Goal: Find contact information: Find contact information

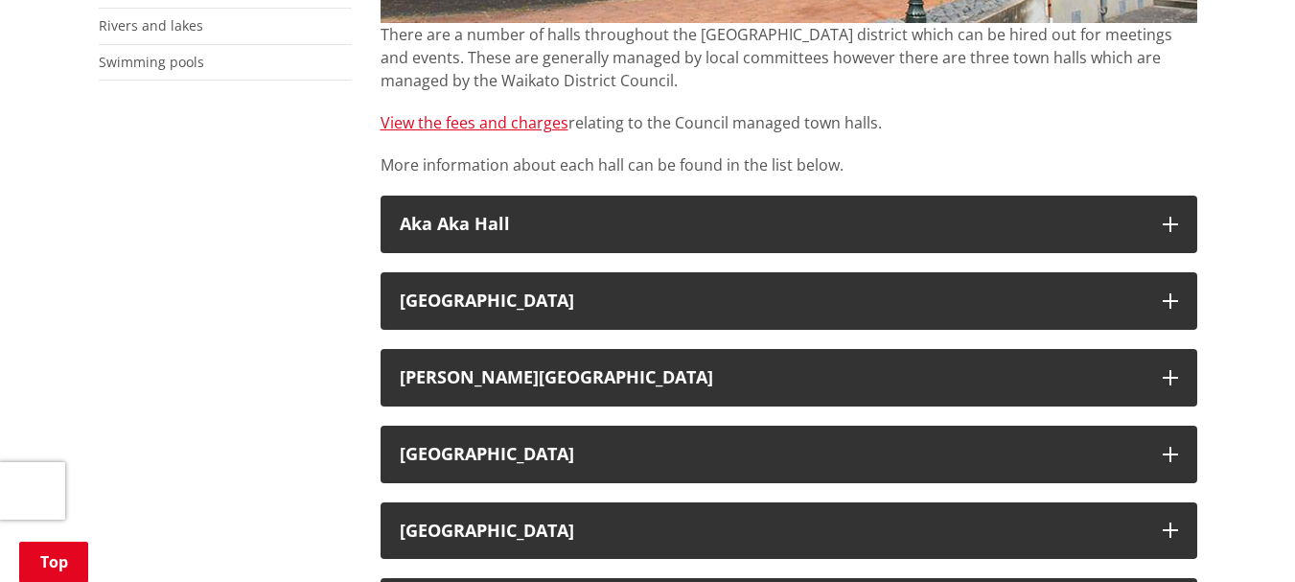
scroll to position [671, 0]
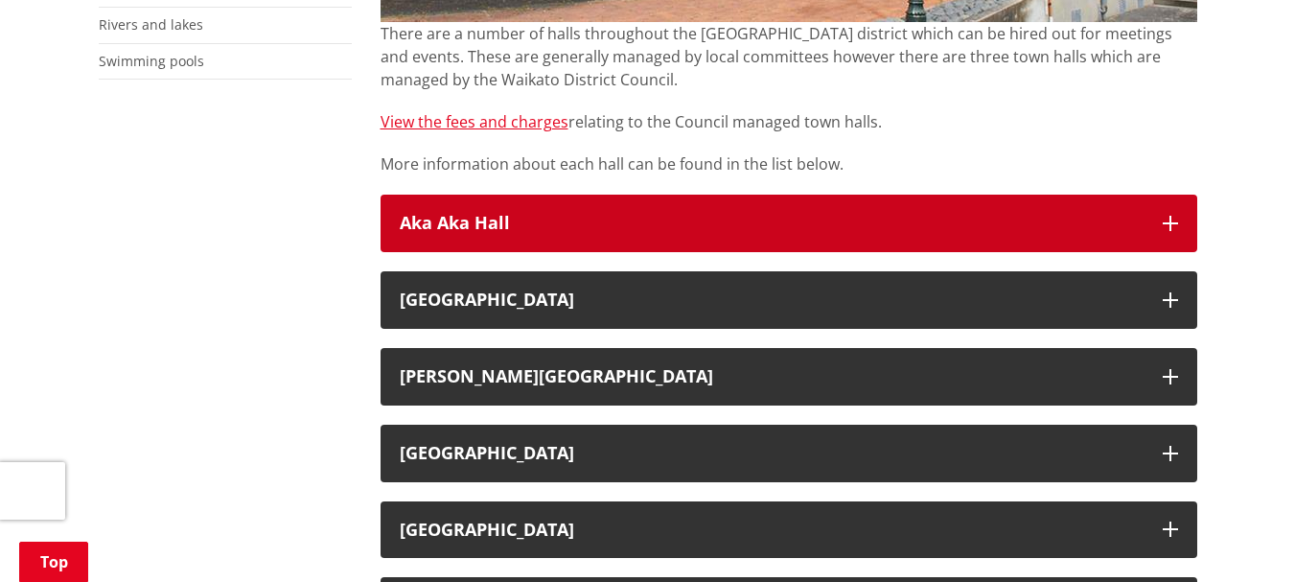
click at [552, 216] on h3 "Aka Aka Hall" at bounding box center [772, 223] width 744 height 19
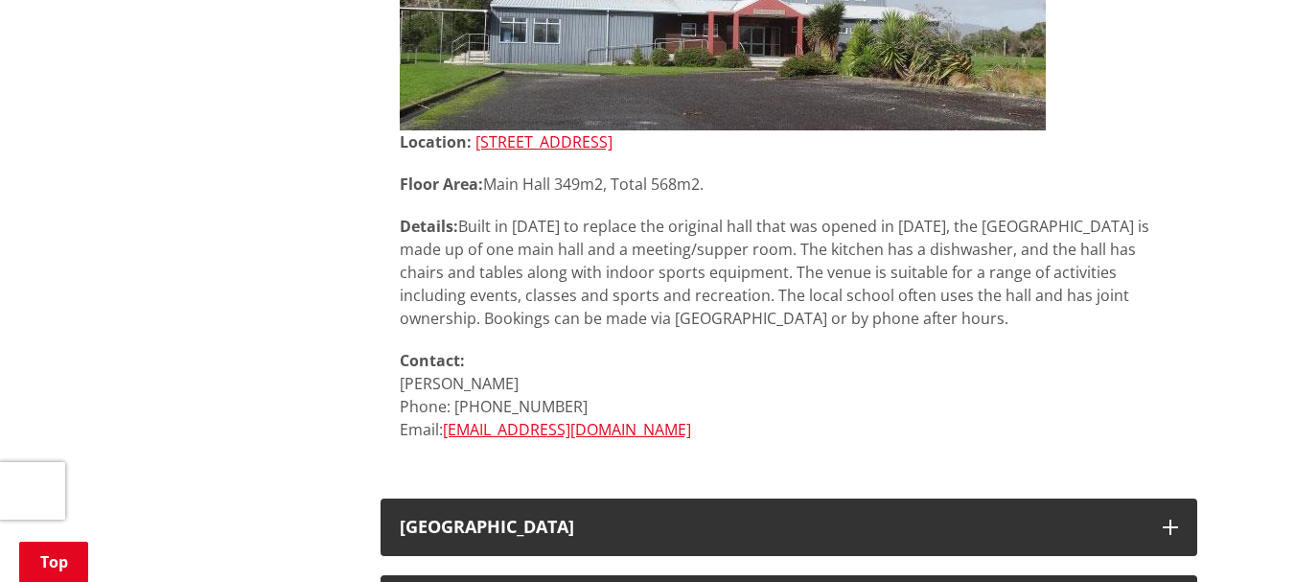
scroll to position [1438, 0]
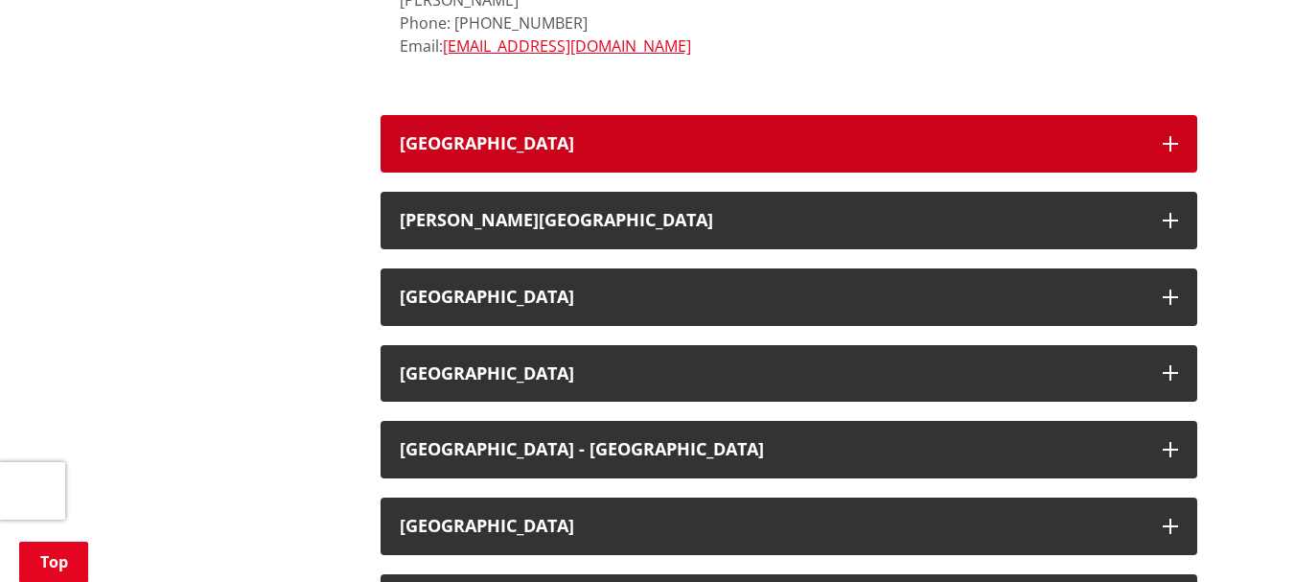
click at [616, 150] on h3 "[GEOGRAPHIC_DATA]" at bounding box center [772, 143] width 744 height 19
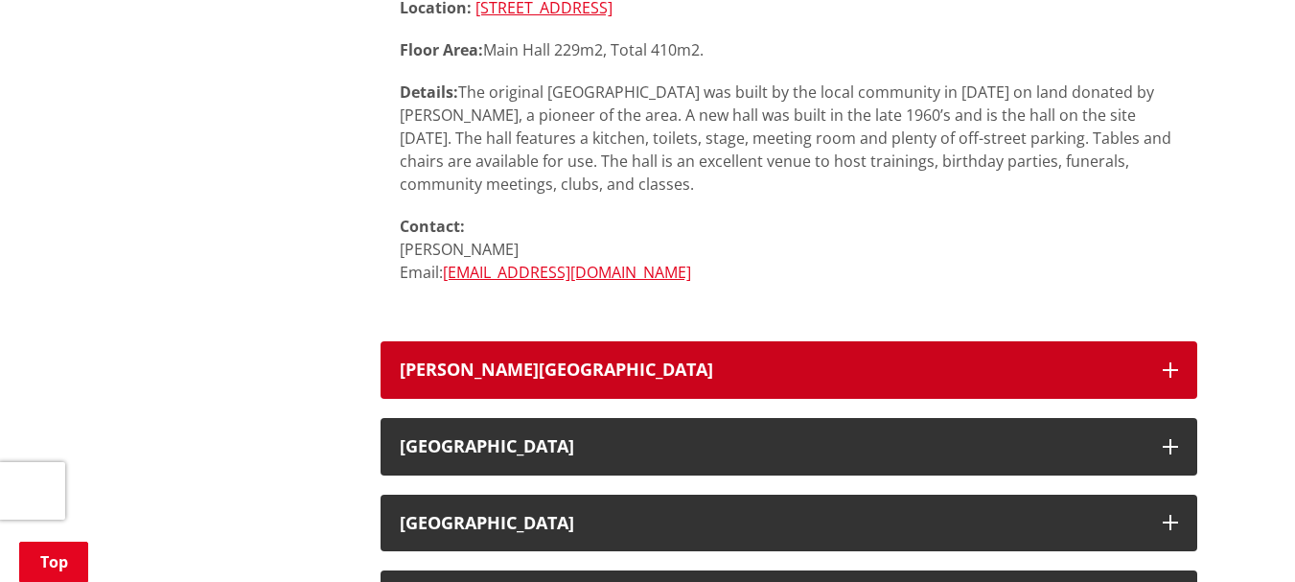
scroll to position [2013, 0]
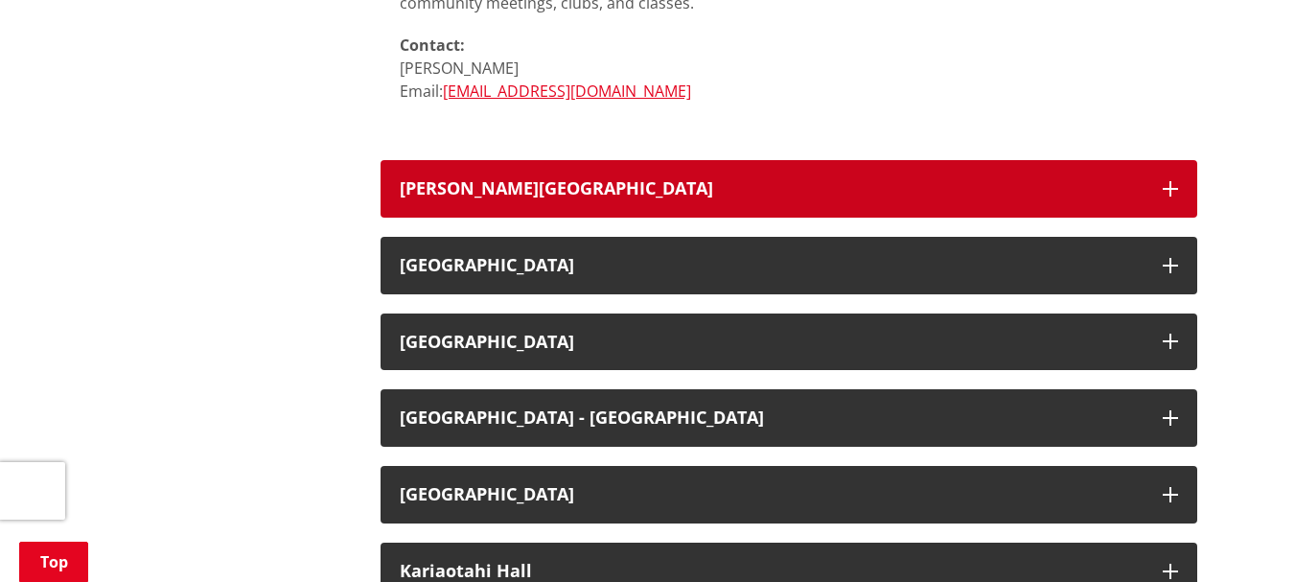
click at [628, 179] on div "[PERSON_NAME][GEOGRAPHIC_DATA]" at bounding box center [772, 188] width 744 height 19
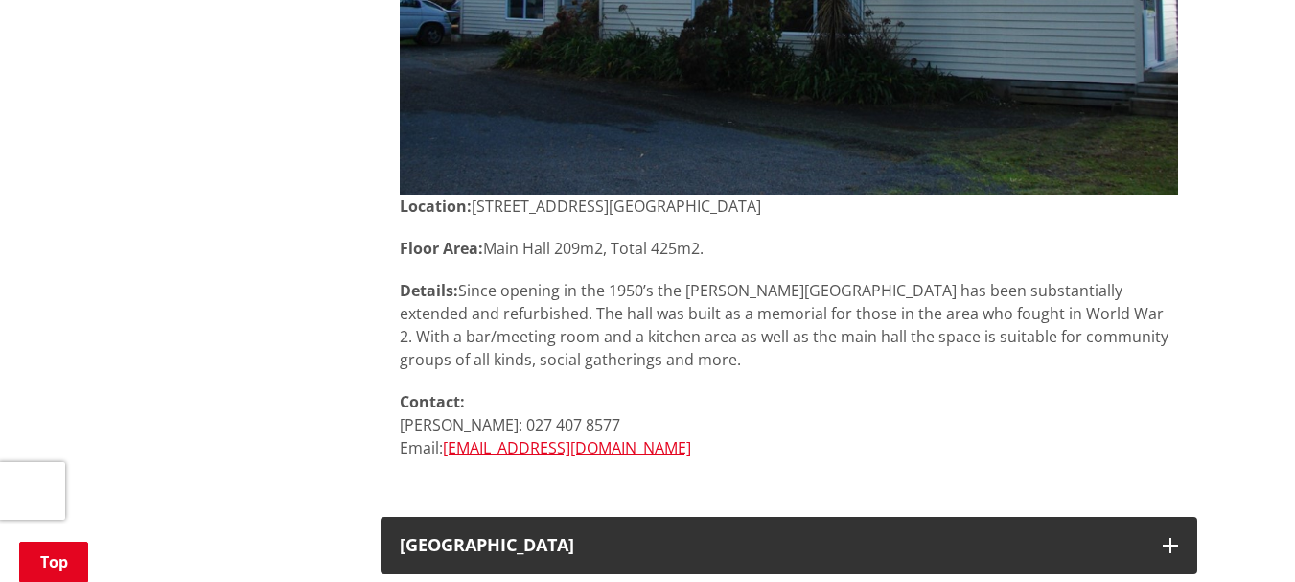
scroll to position [2779, 0]
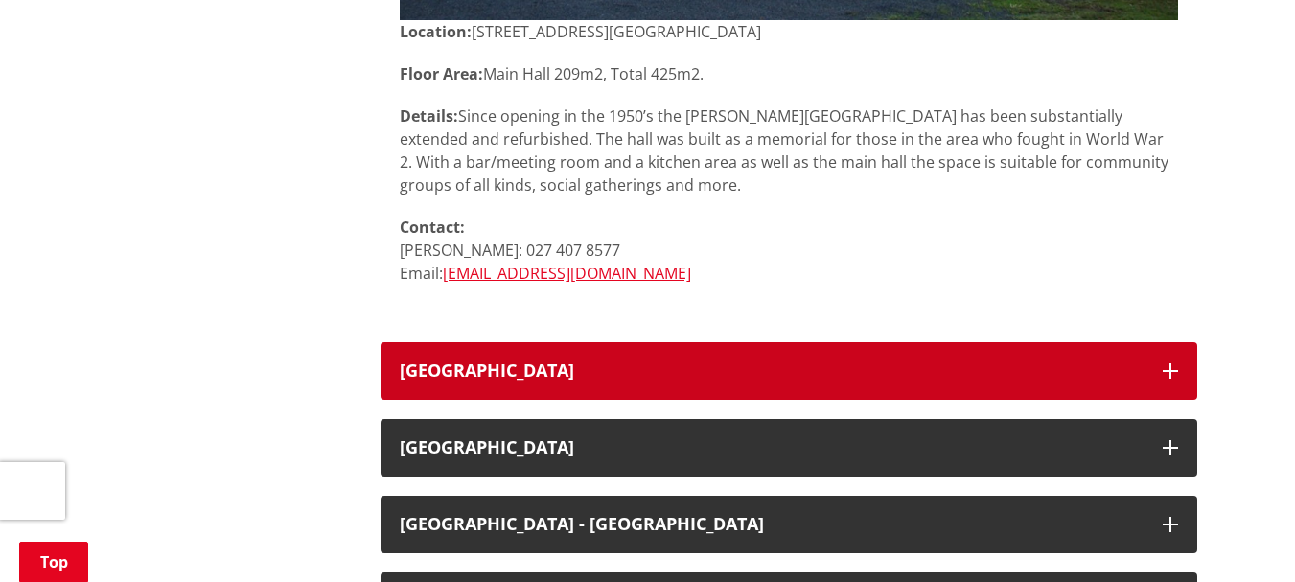
click at [711, 355] on button "[GEOGRAPHIC_DATA]" at bounding box center [788, 371] width 817 height 58
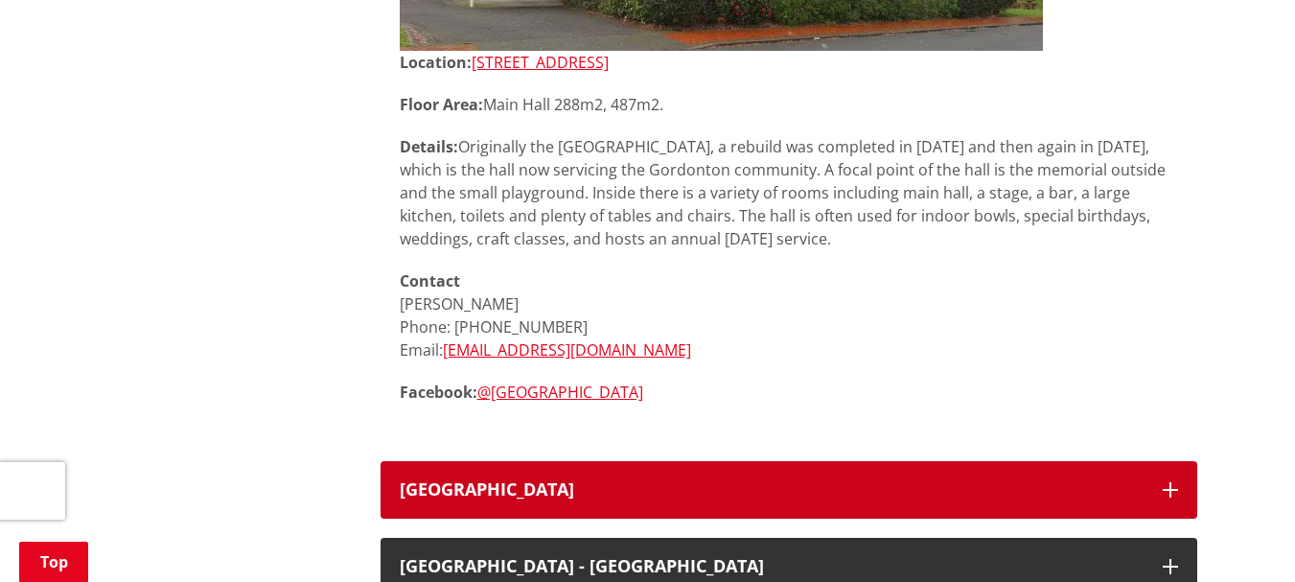
scroll to position [3642, 0]
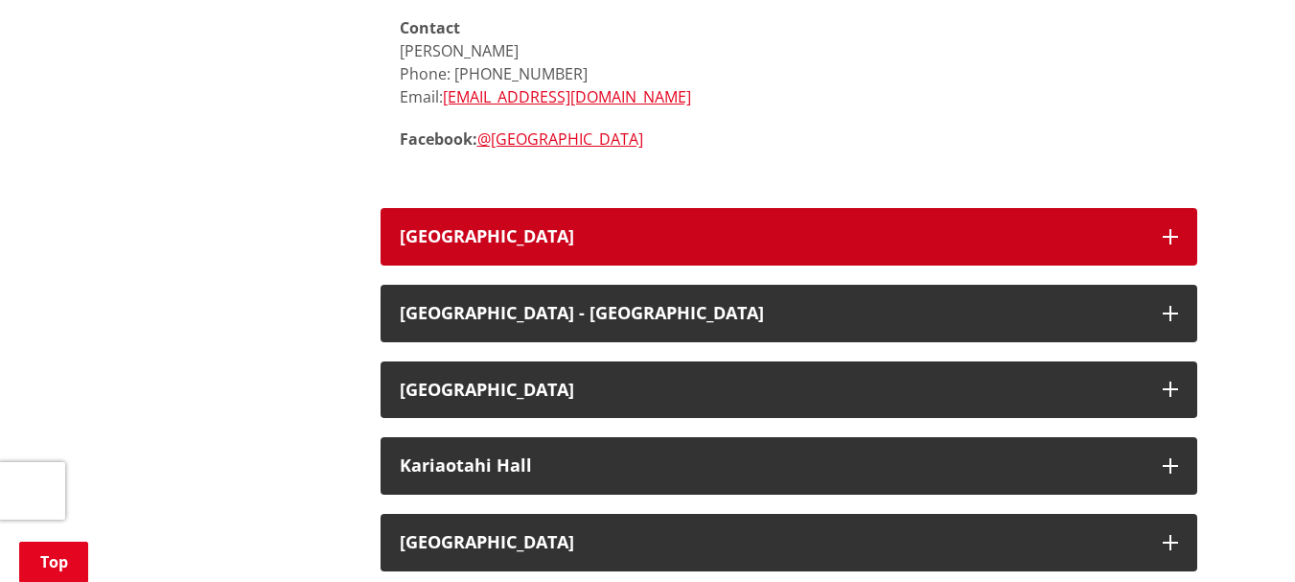
click at [617, 252] on button "[GEOGRAPHIC_DATA]" at bounding box center [788, 237] width 817 height 58
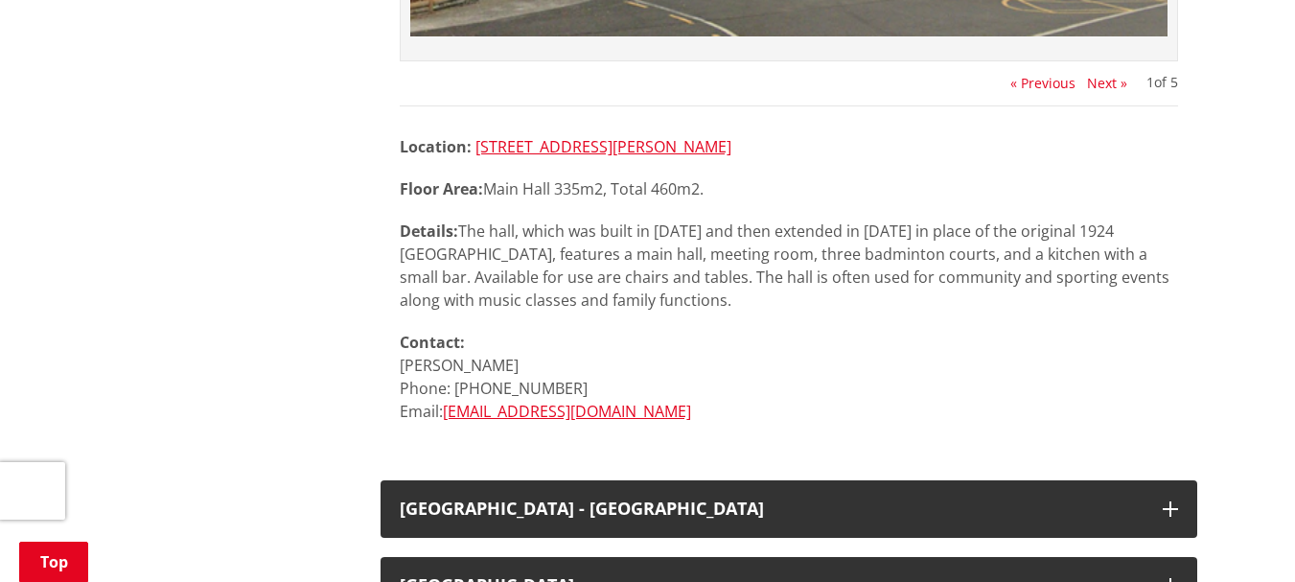
scroll to position [4313, 0]
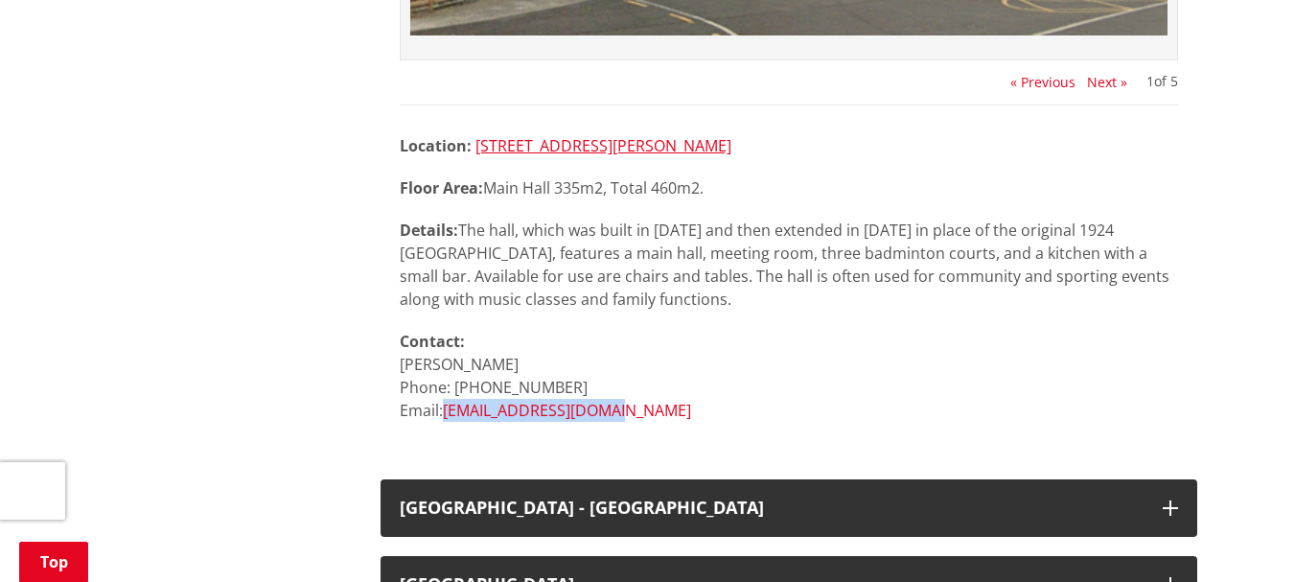
drag, startPoint x: 635, startPoint y: 401, endPoint x: 449, endPoint y: 417, distance: 187.6
click at [449, 417] on p "Contact: [PERSON_NAME] Phone: [PHONE_NUMBER] Email: [EMAIL_ADDRESS][DOMAIN_NAME]" at bounding box center [789, 376] width 778 height 92
copy link "[EMAIL_ADDRESS][DOMAIN_NAME]"
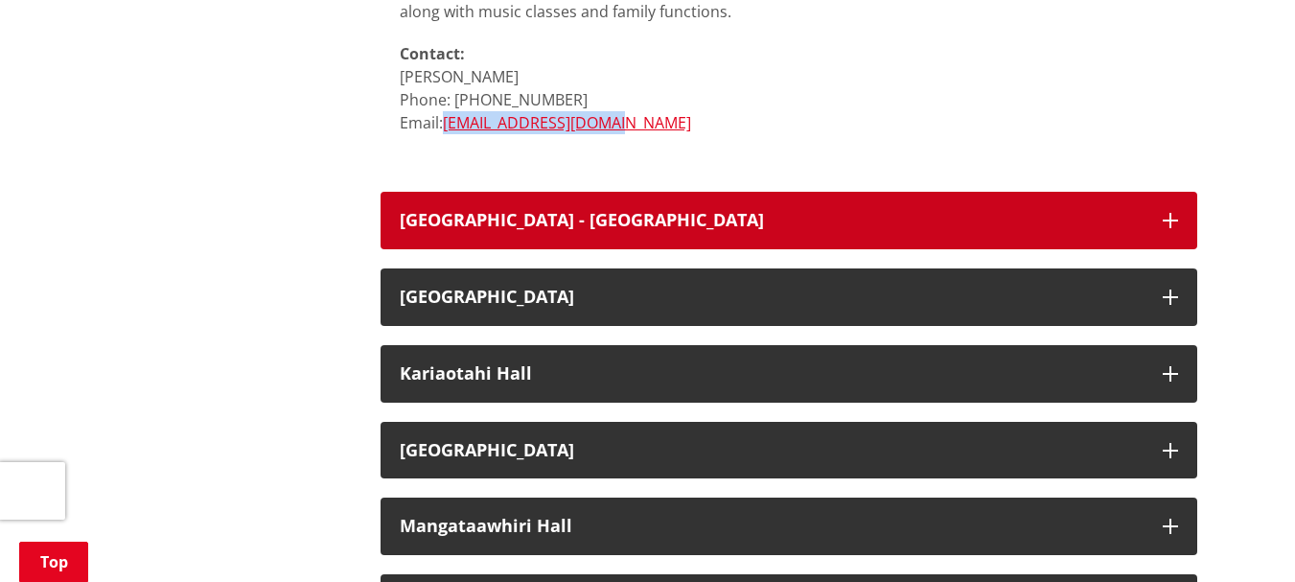
click at [759, 231] on button "[GEOGRAPHIC_DATA] - [GEOGRAPHIC_DATA]" at bounding box center [788, 221] width 817 height 58
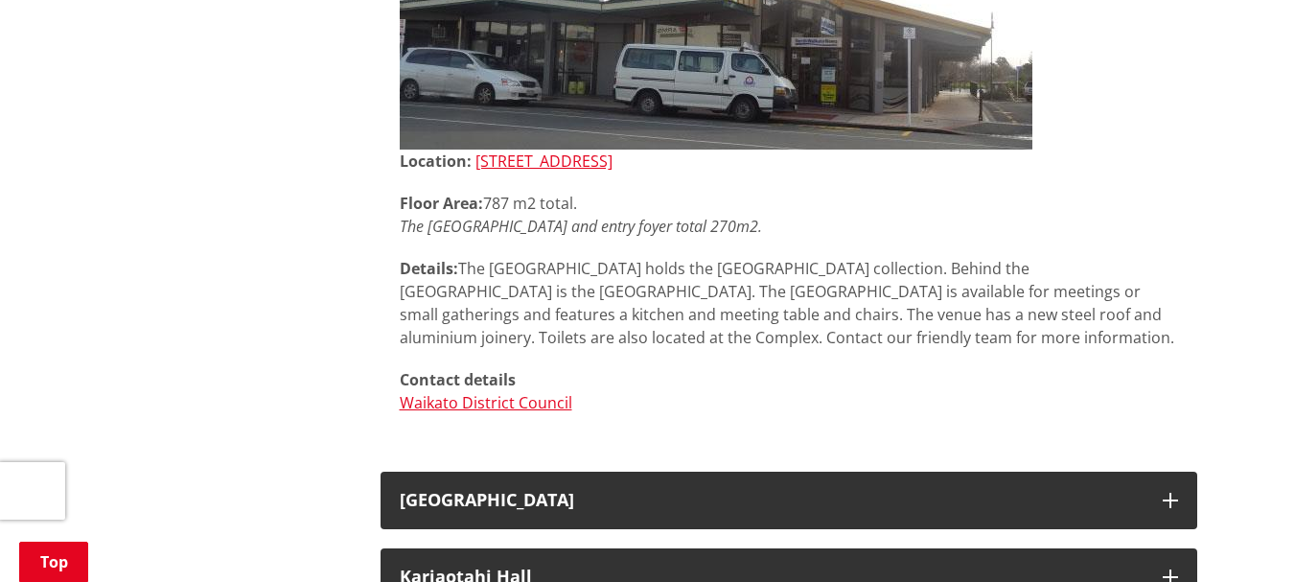
scroll to position [4984, 0]
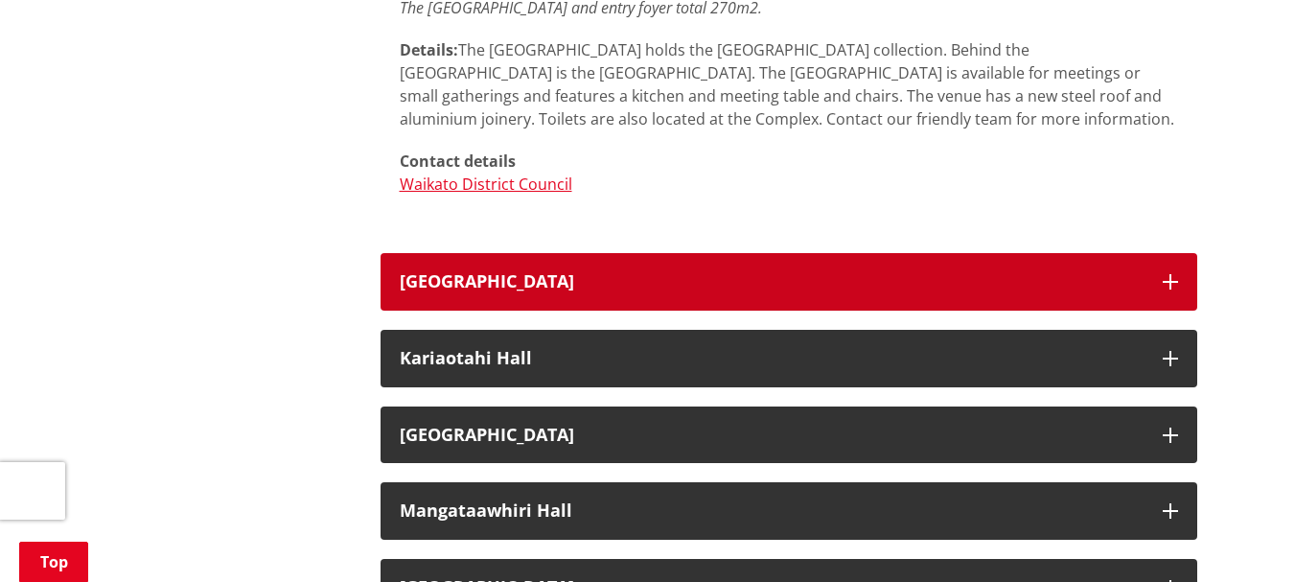
click at [551, 285] on h3 "[GEOGRAPHIC_DATA]" at bounding box center [772, 281] width 744 height 19
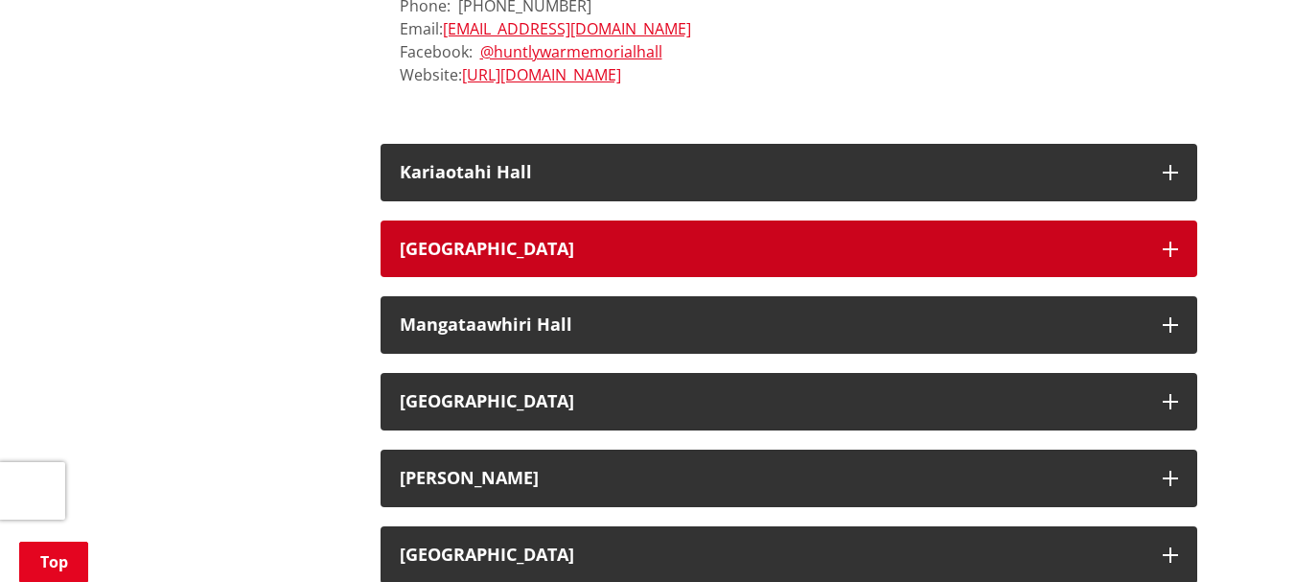
scroll to position [5942, 0]
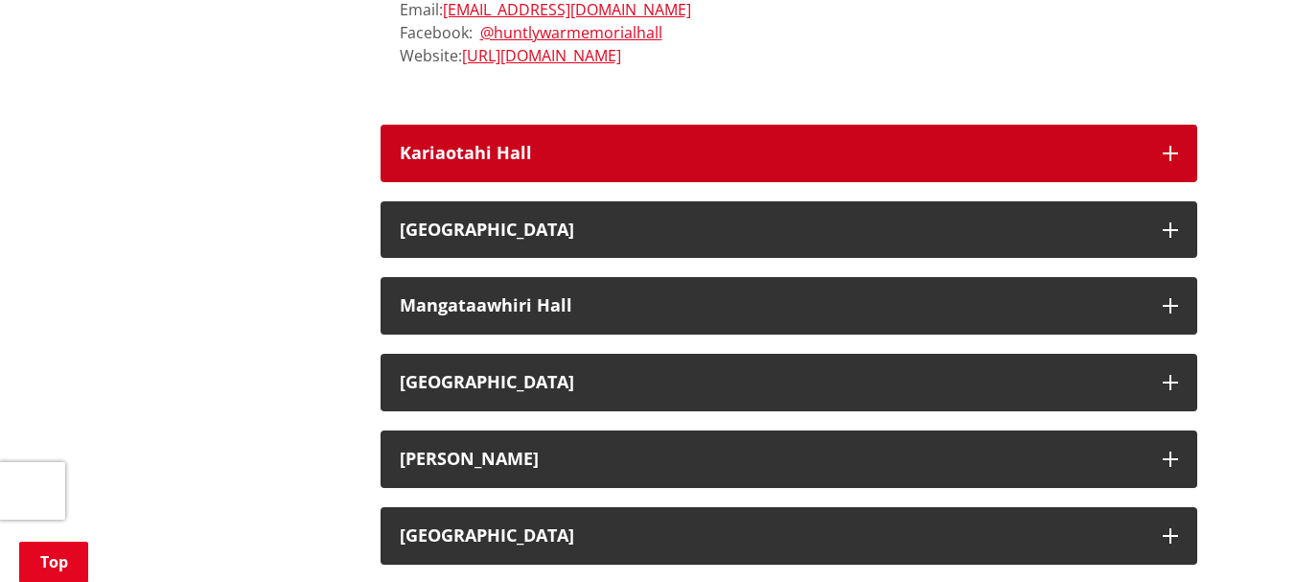
click at [507, 151] on h3 "Kariaotahi Hall" at bounding box center [772, 153] width 744 height 19
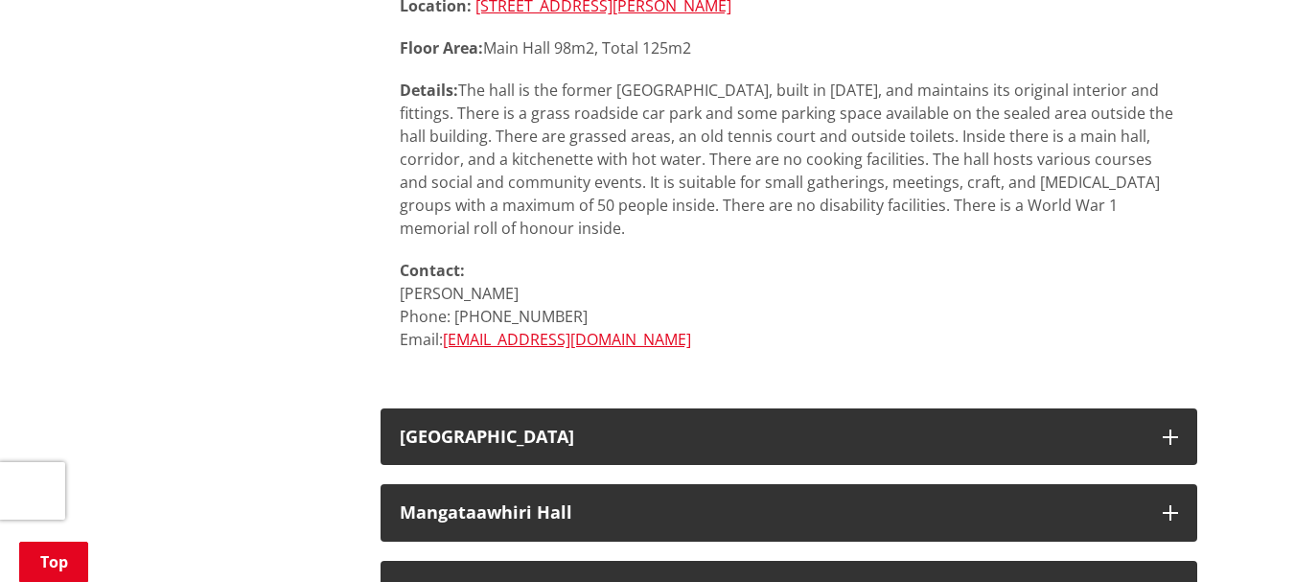
scroll to position [6517, 0]
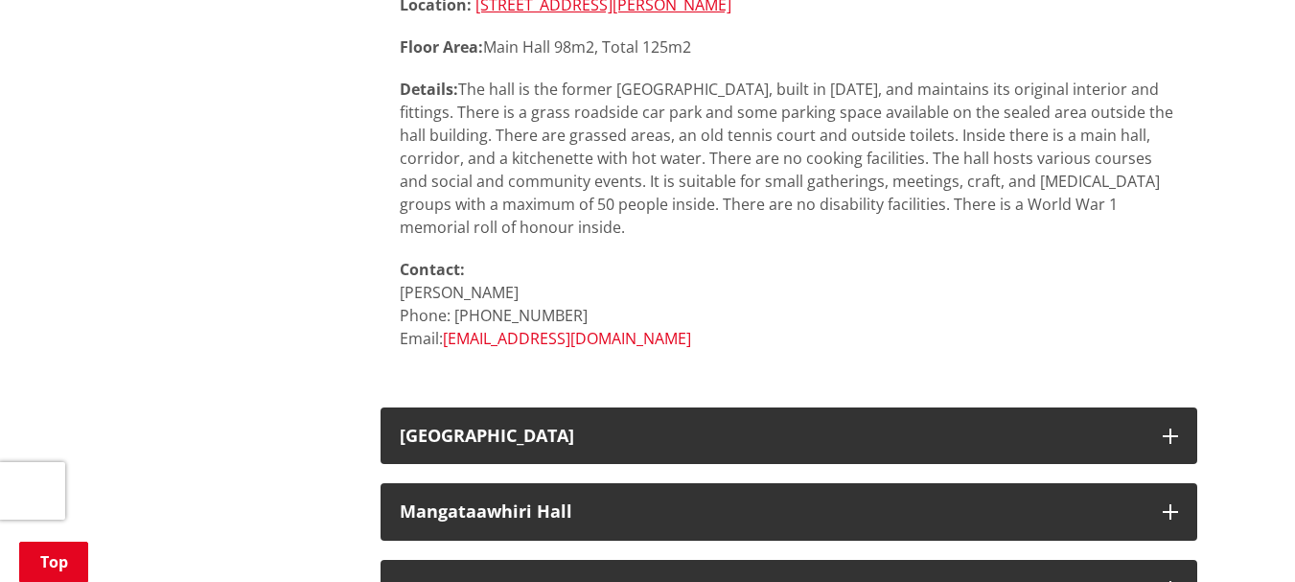
drag, startPoint x: 599, startPoint y: 348, endPoint x: 594, endPoint y: 334, distance: 14.2
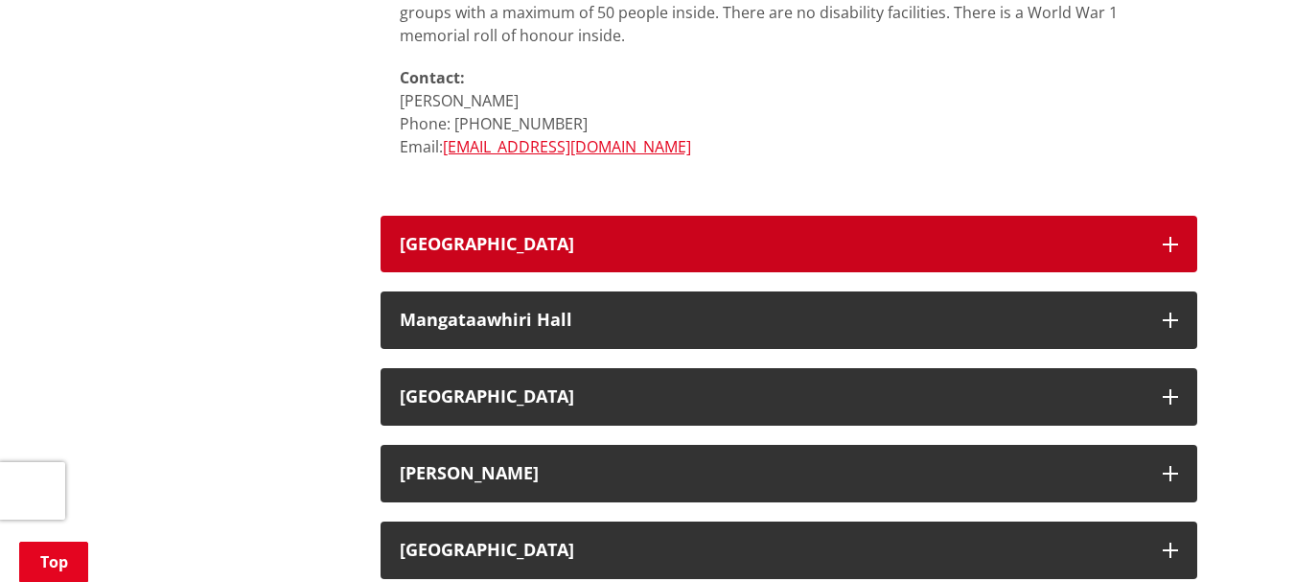
drag, startPoint x: 541, startPoint y: 243, endPoint x: 569, endPoint y: 243, distance: 28.8
click at [541, 243] on h3 "[GEOGRAPHIC_DATA]" at bounding box center [772, 244] width 744 height 19
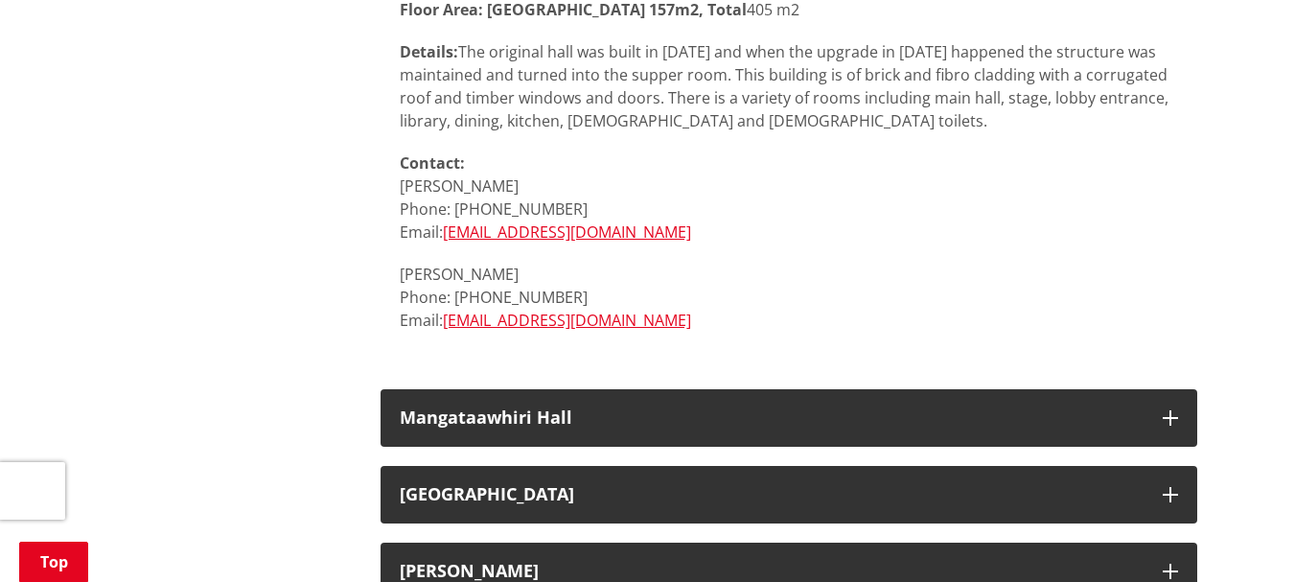
scroll to position [7380, 0]
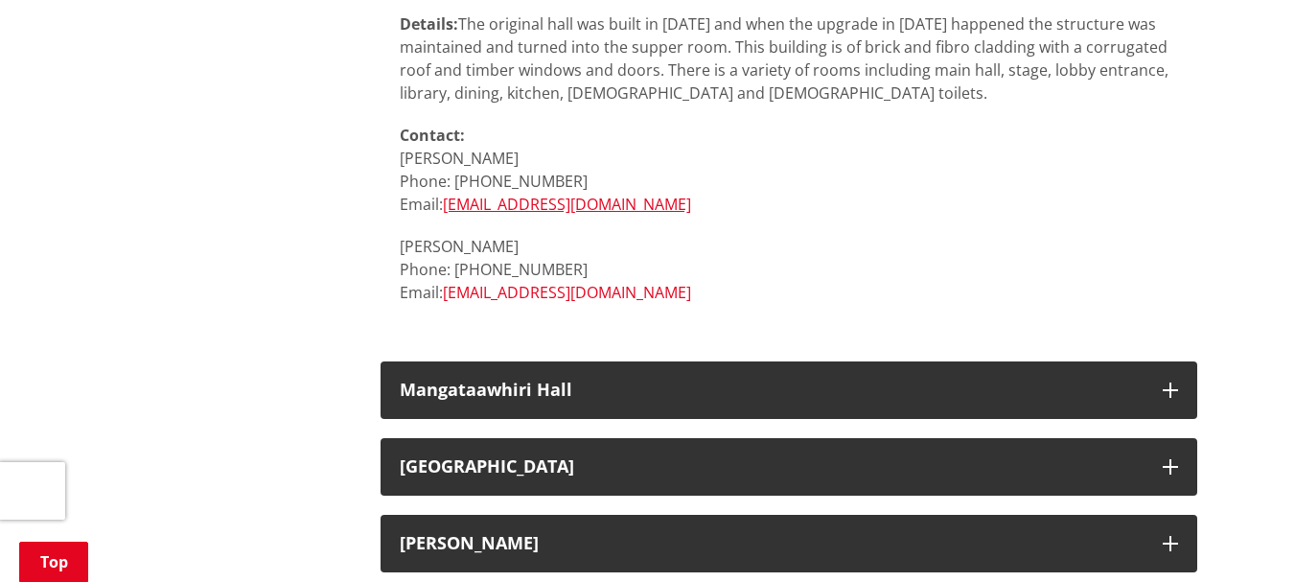
drag, startPoint x: 546, startPoint y: 302, endPoint x: 536, endPoint y: 295, distance: 12.5
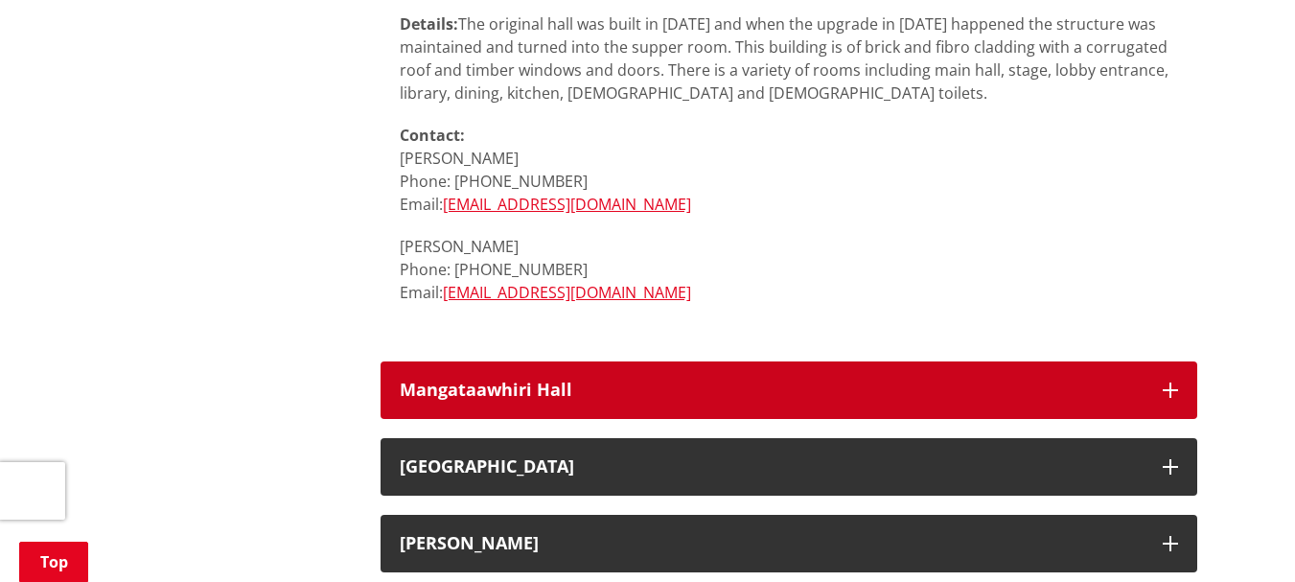
click at [552, 391] on h3 "Mangataawhiri Hall" at bounding box center [772, 389] width 744 height 19
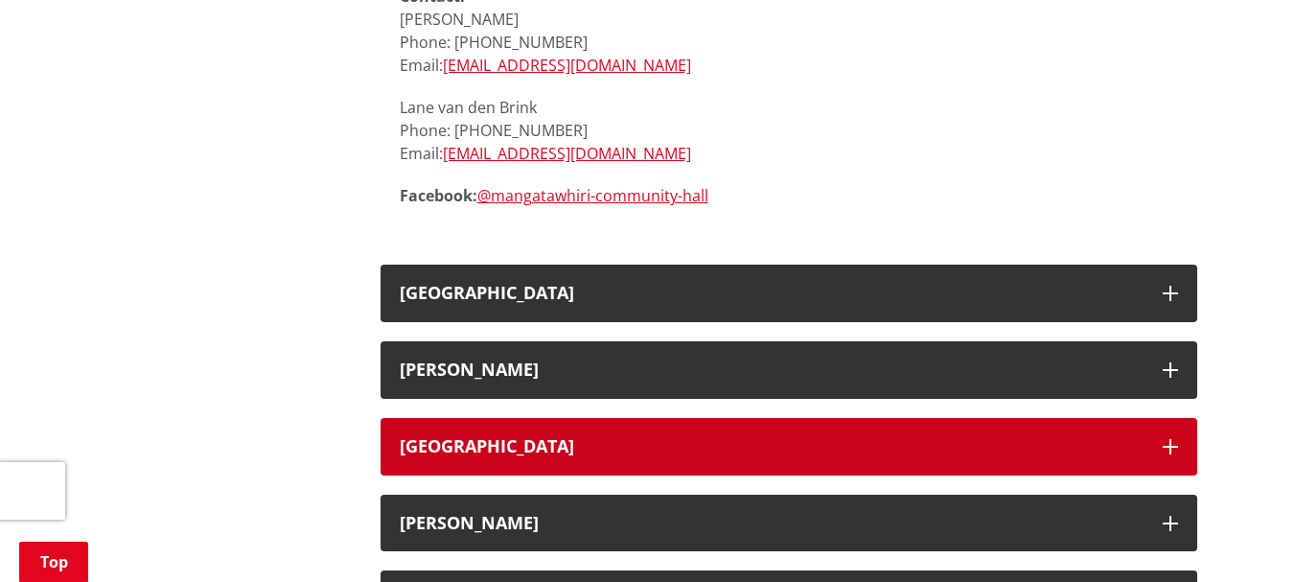
scroll to position [8338, 0]
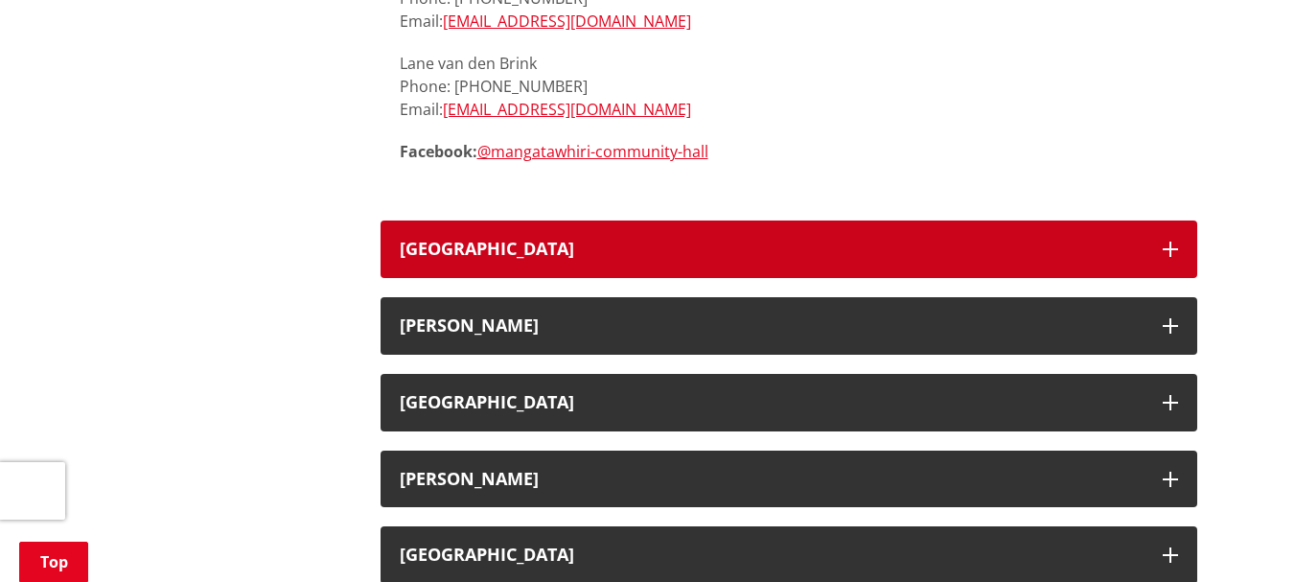
click at [667, 240] on h3 "[GEOGRAPHIC_DATA]" at bounding box center [772, 249] width 744 height 19
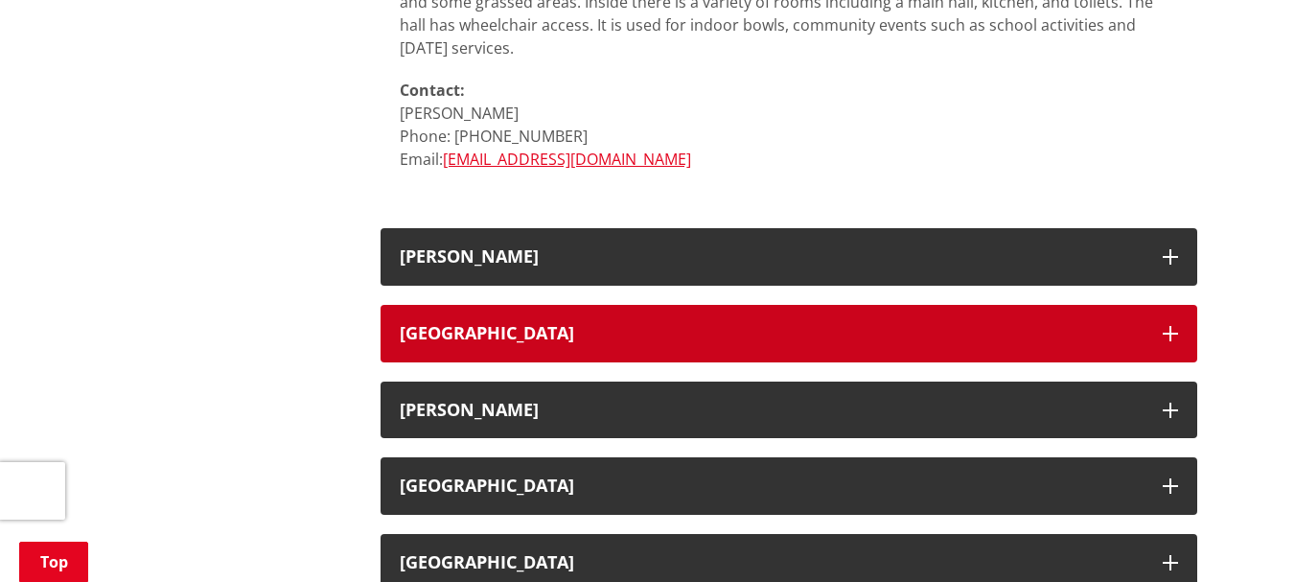
scroll to position [9105, 0]
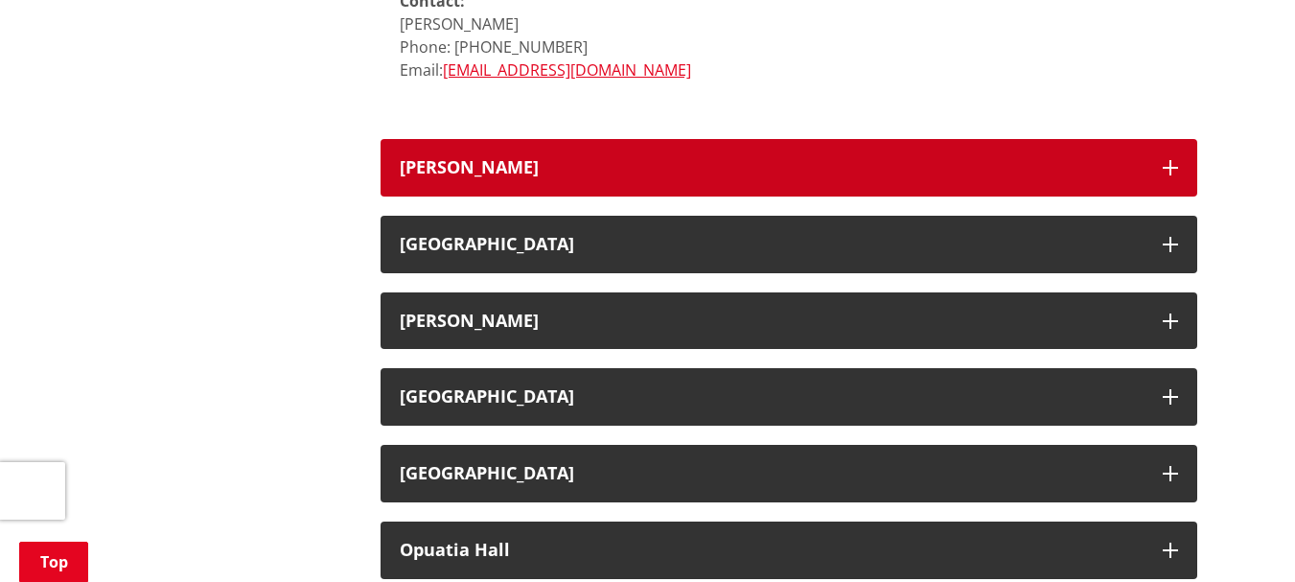
click at [614, 139] on button "[PERSON_NAME]" at bounding box center [788, 168] width 817 height 58
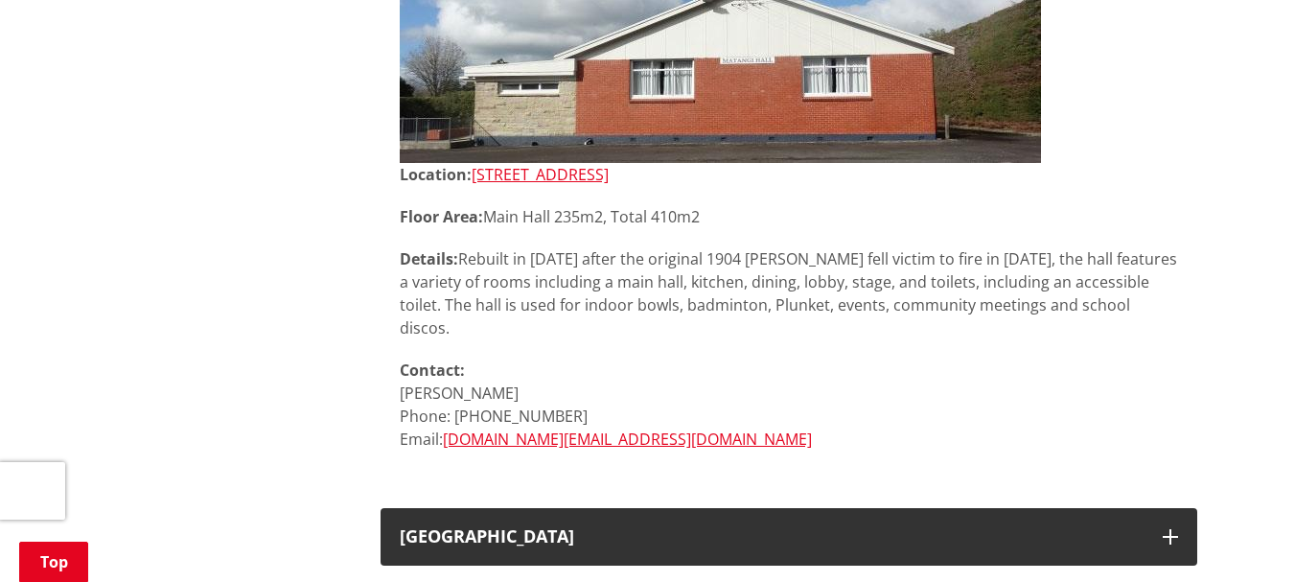
scroll to position [9680, 0]
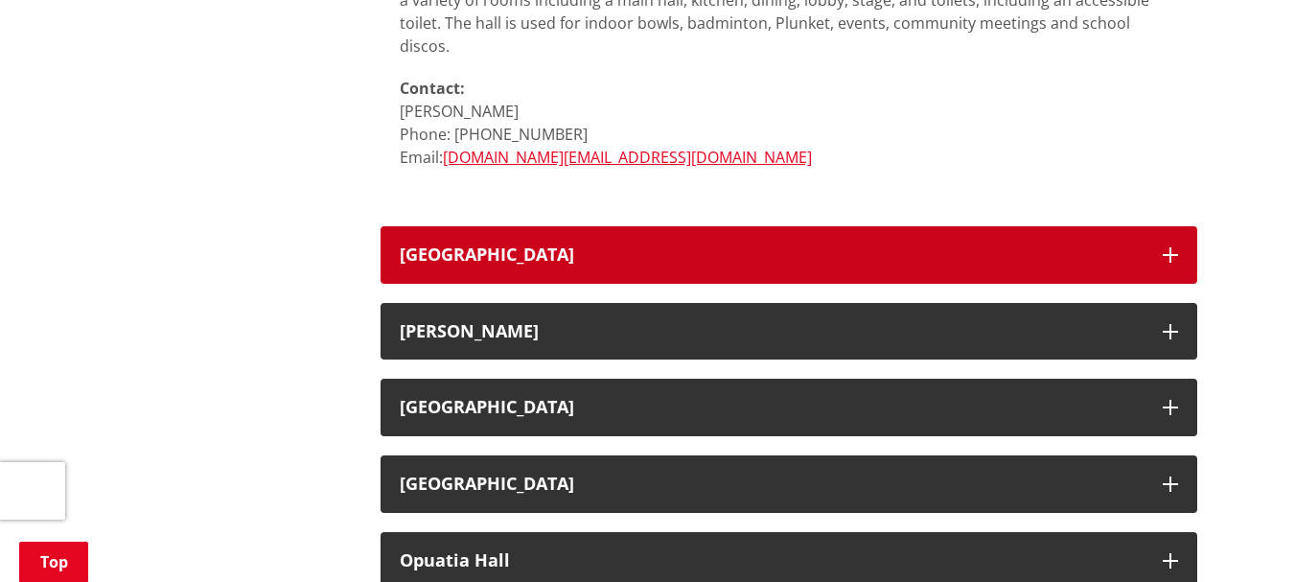
click at [565, 245] on h3 "[GEOGRAPHIC_DATA]" at bounding box center [772, 254] width 744 height 19
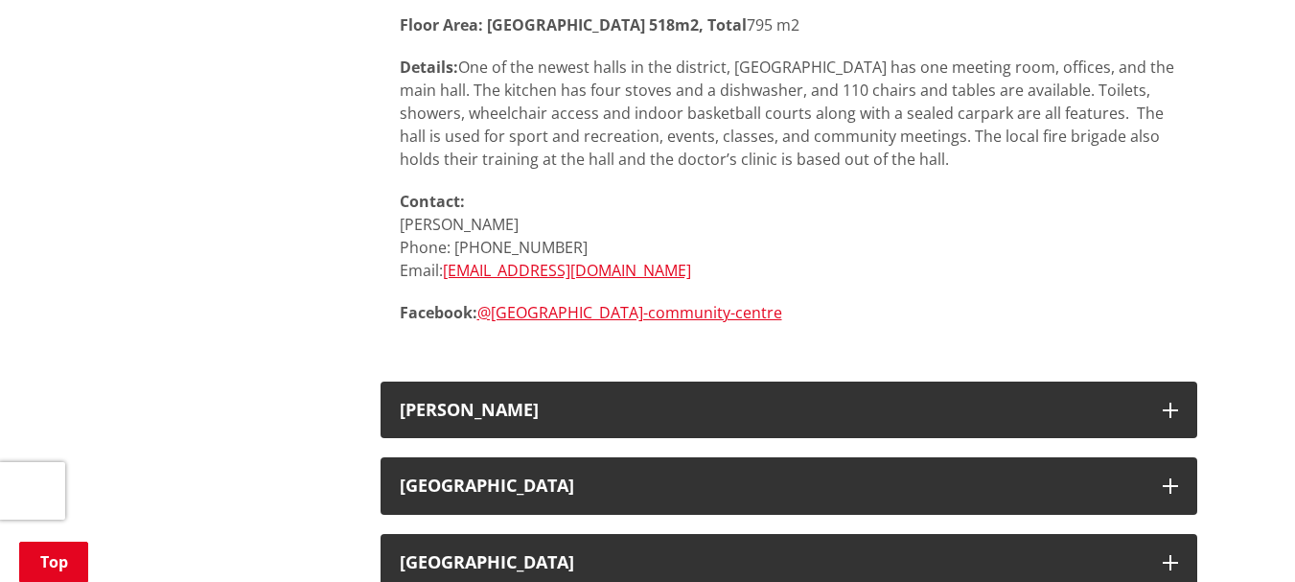
scroll to position [10255, 0]
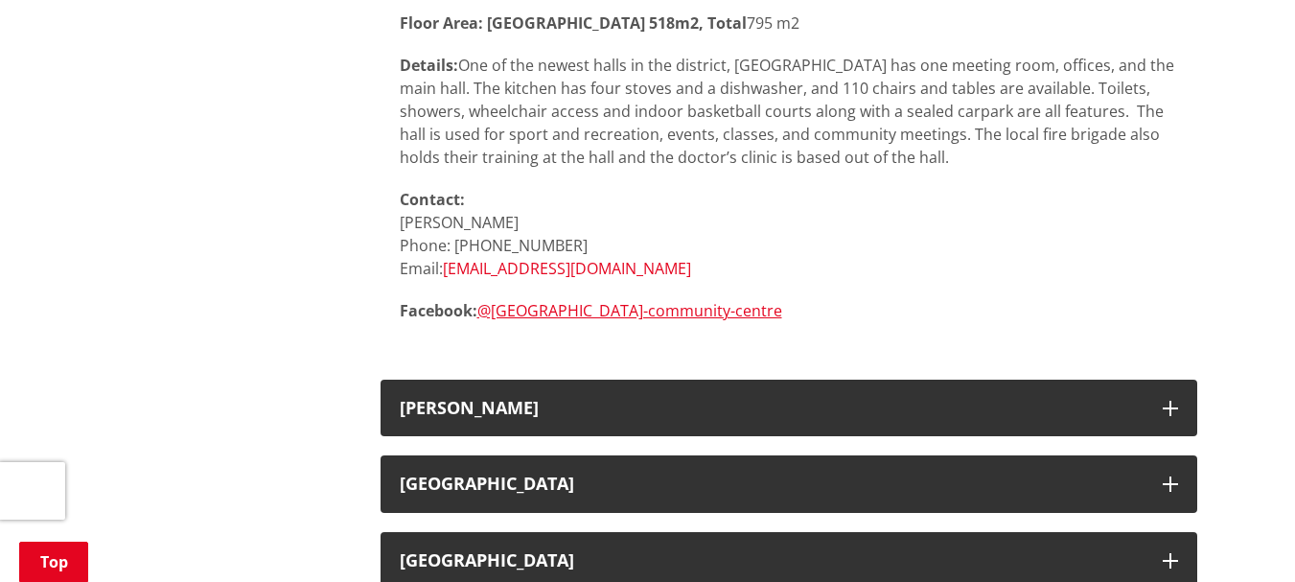
drag, startPoint x: 576, startPoint y: 265, endPoint x: 585, endPoint y: 223, distance: 42.1
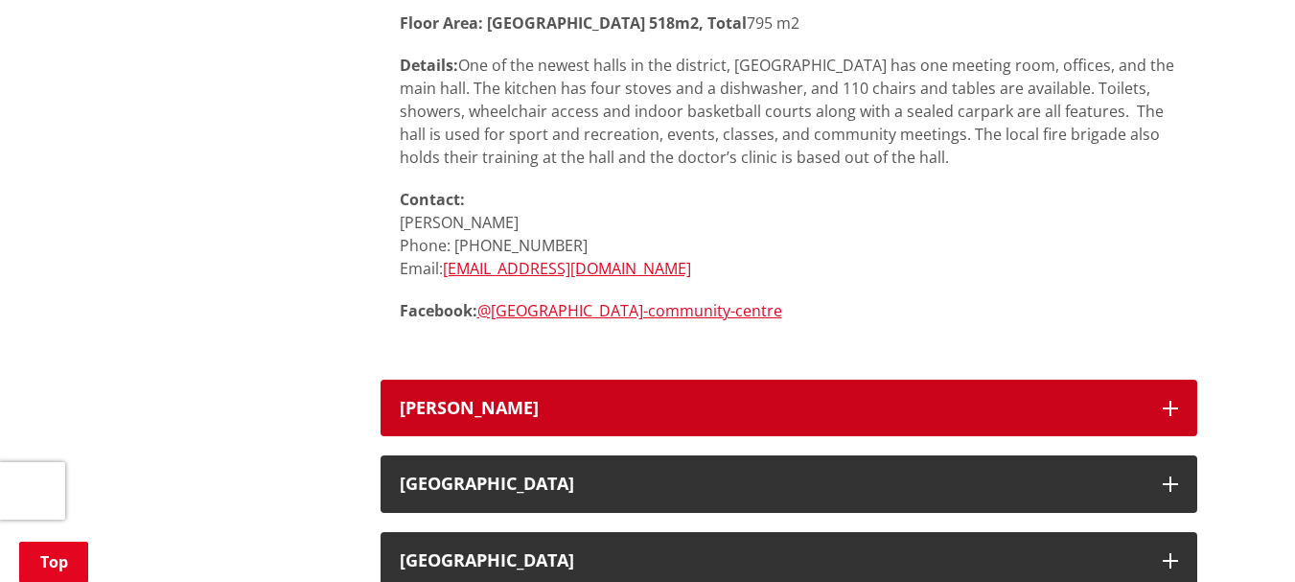
click at [606, 380] on button "[PERSON_NAME]" at bounding box center [788, 409] width 817 height 58
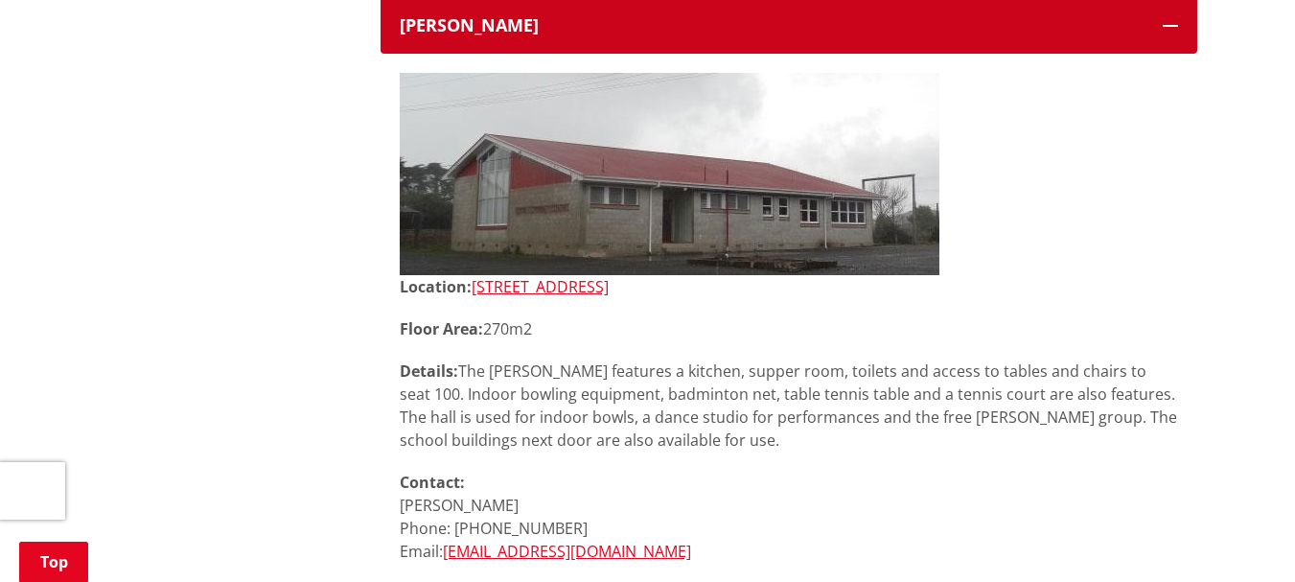
scroll to position [10638, 0]
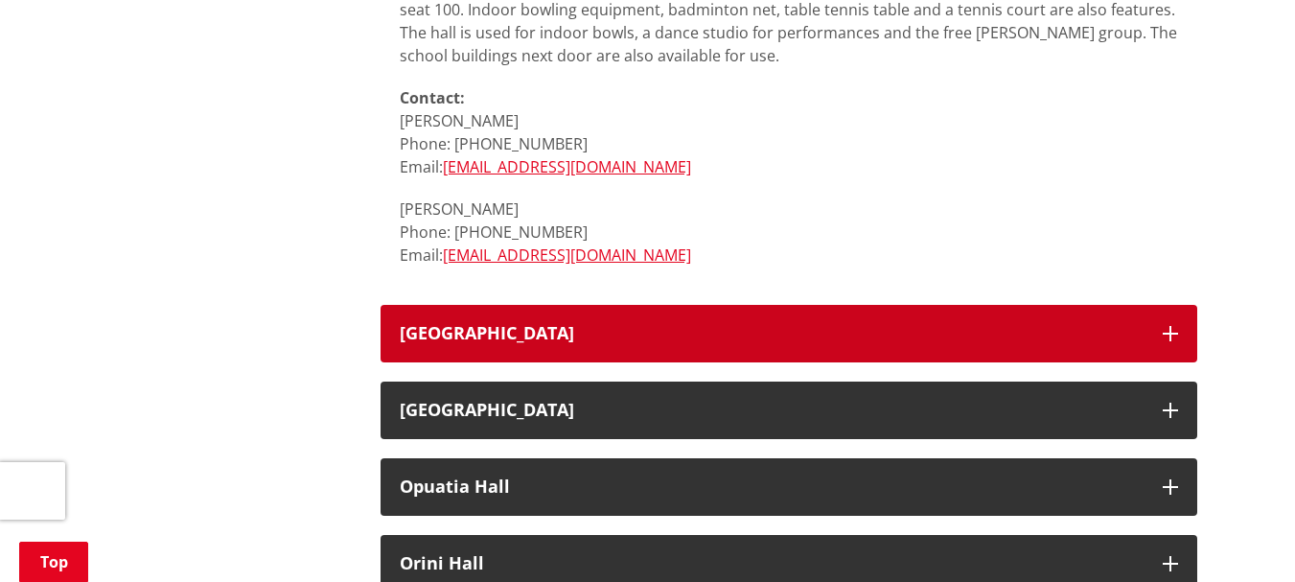
click at [623, 305] on button "[GEOGRAPHIC_DATA]" at bounding box center [788, 334] width 817 height 58
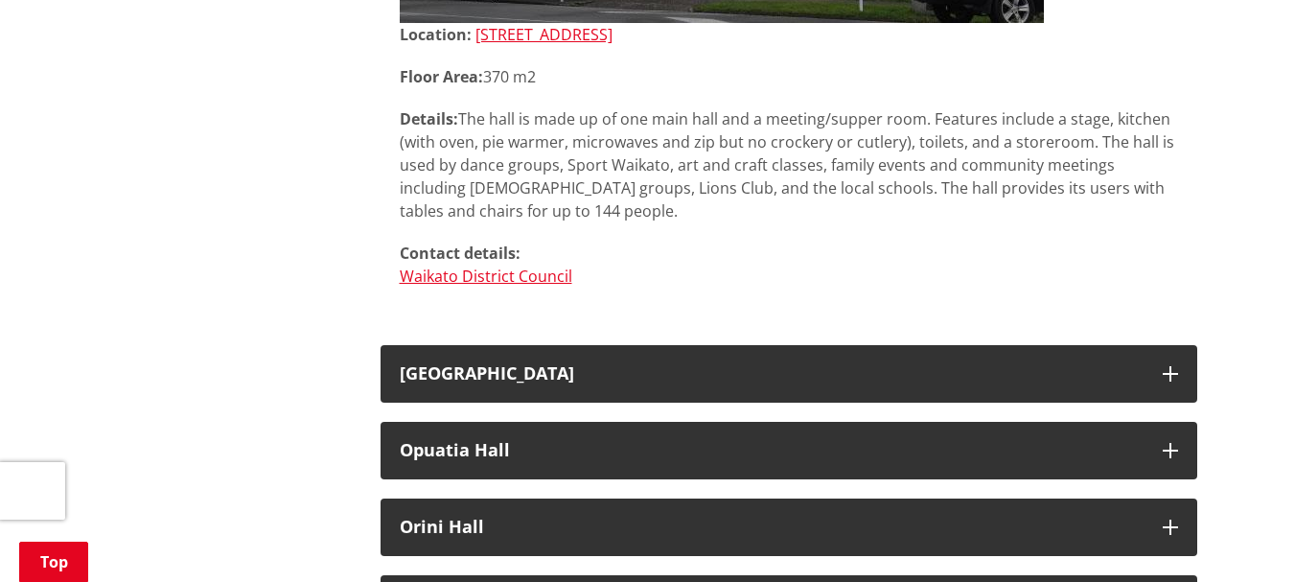
scroll to position [11597, 0]
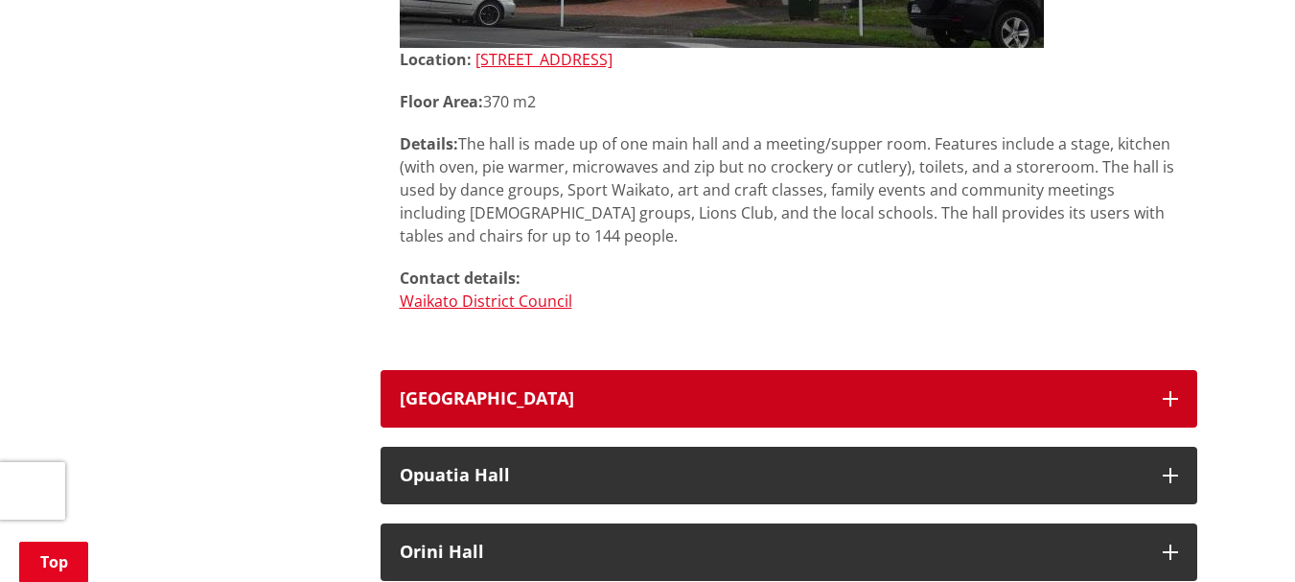
click at [623, 389] on h3 "[GEOGRAPHIC_DATA]" at bounding box center [772, 398] width 744 height 19
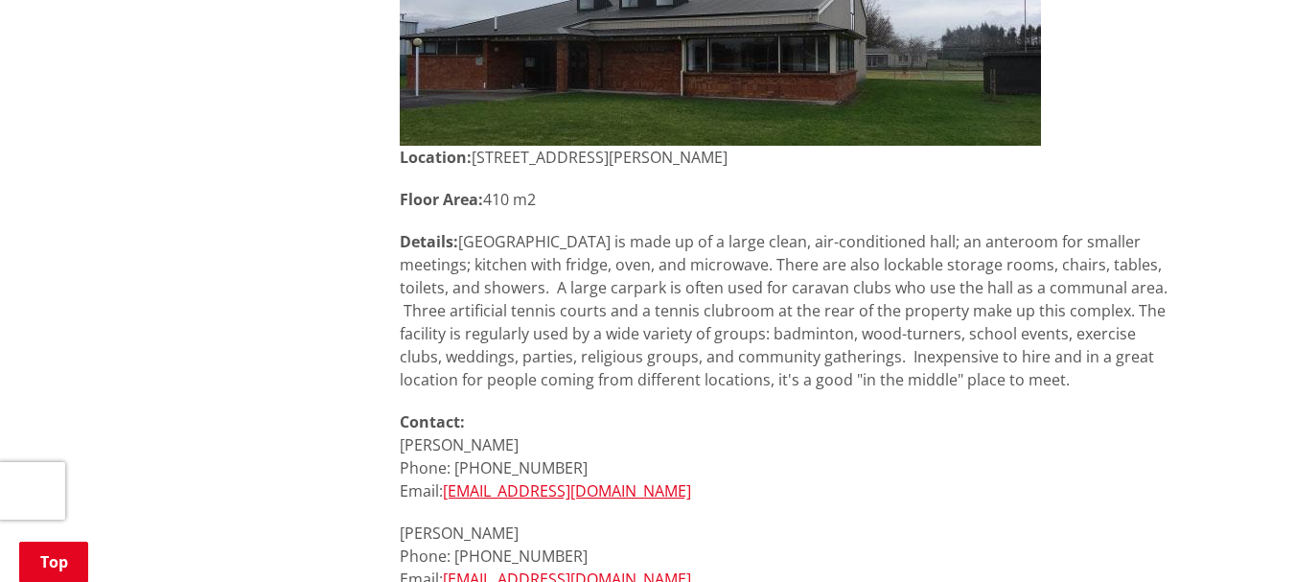
scroll to position [12364, 0]
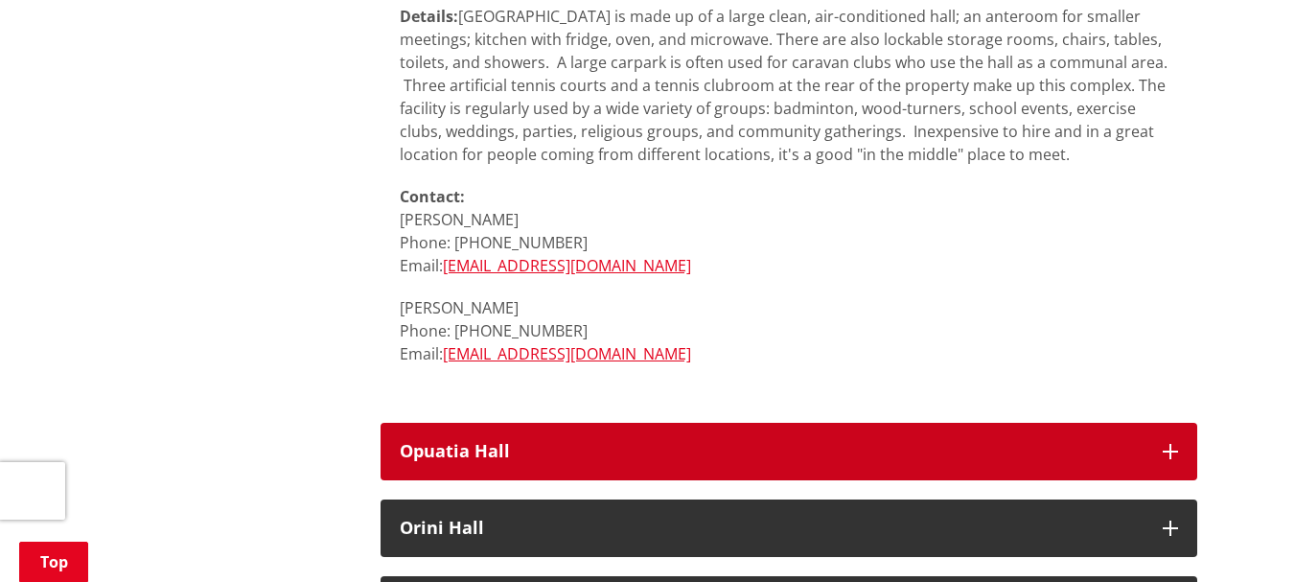
drag, startPoint x: 472, startPoint y: 403, endPoint x: 519, endPoint y: 381, distance: 51.5
click at [475, 442] on h3 "Opuatia Hall" at bounding box center [772, 451] width 744 height 19
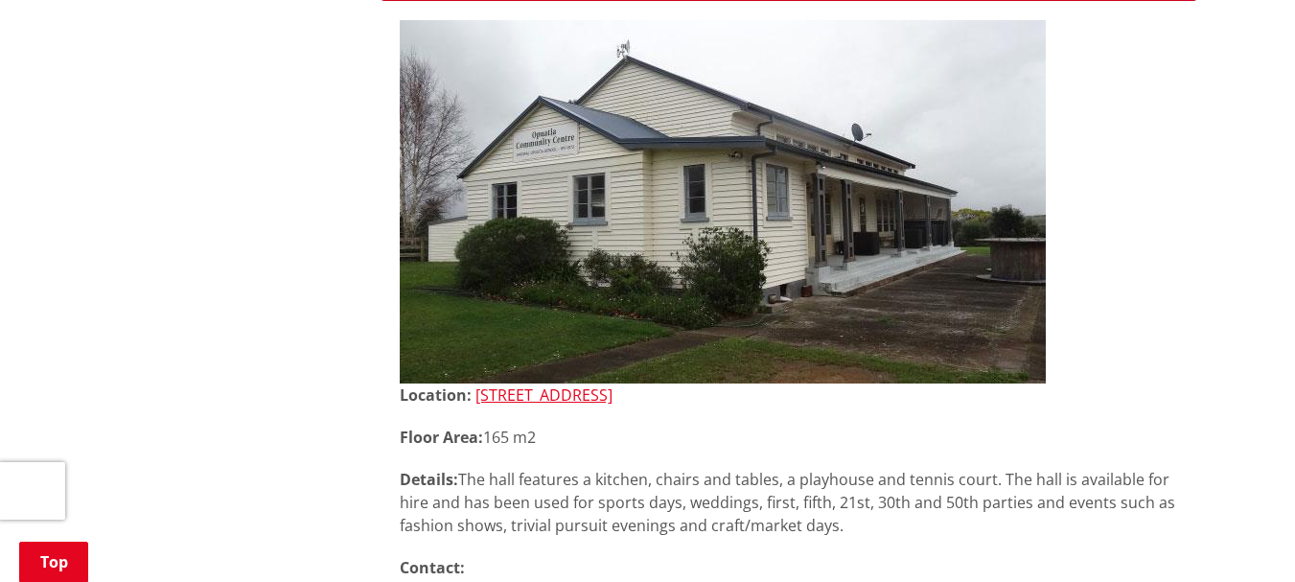
scroll to position [13130, 0]
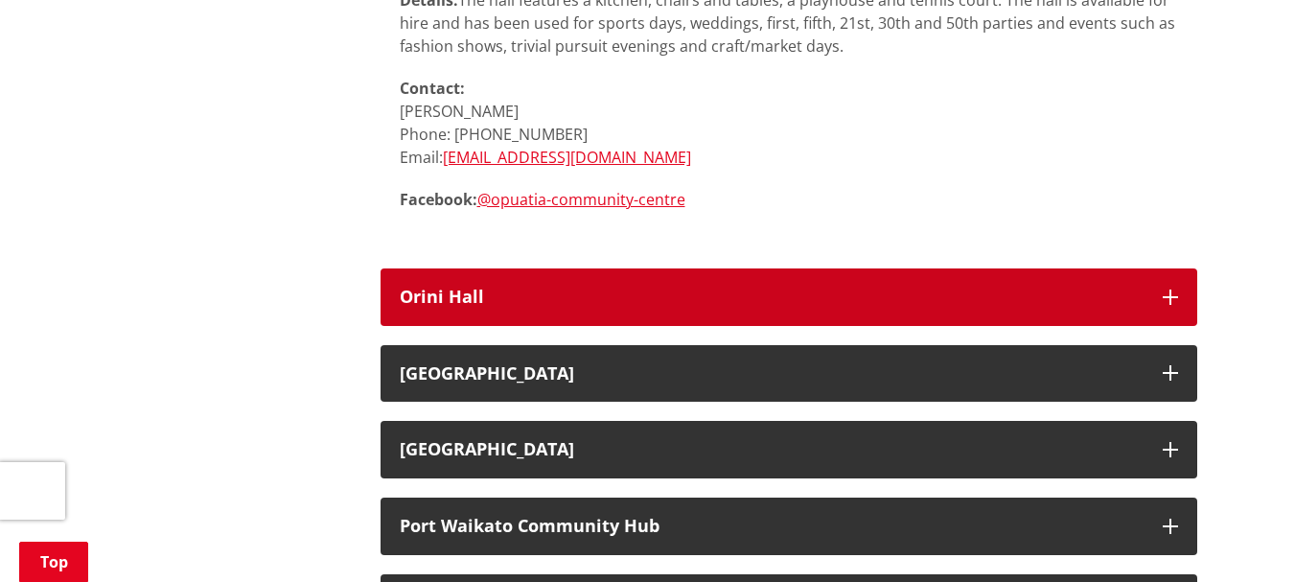
click at [631, 268] on button "Orini Hall" at bounding box center [788, 297] width 817 height 58
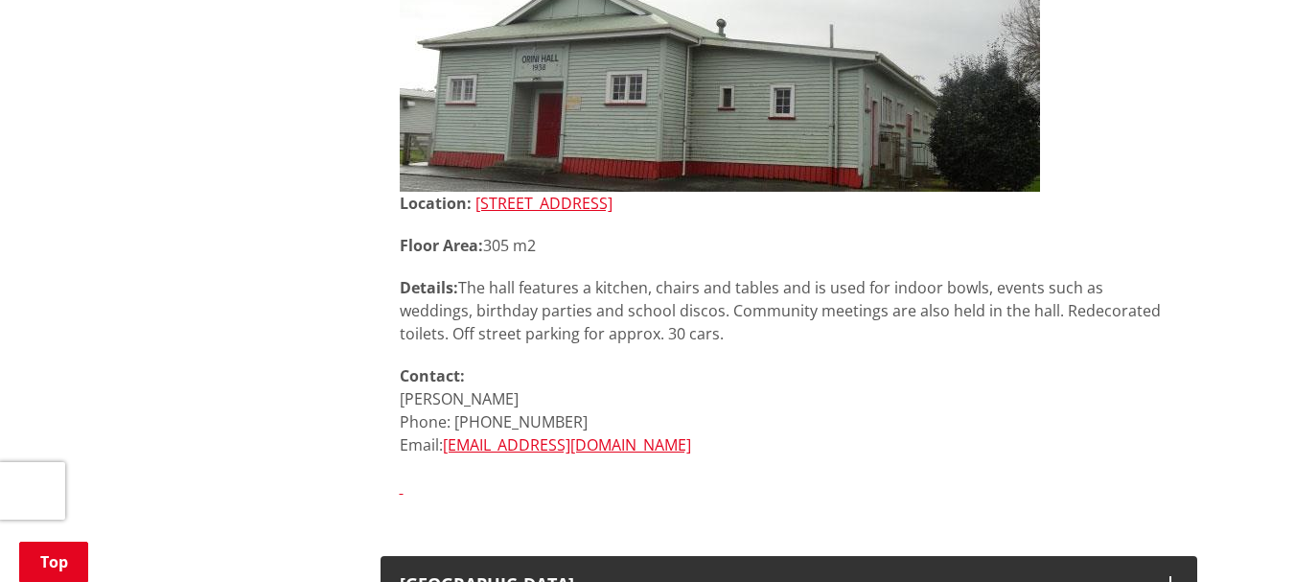
scroll to position [13801, 0]
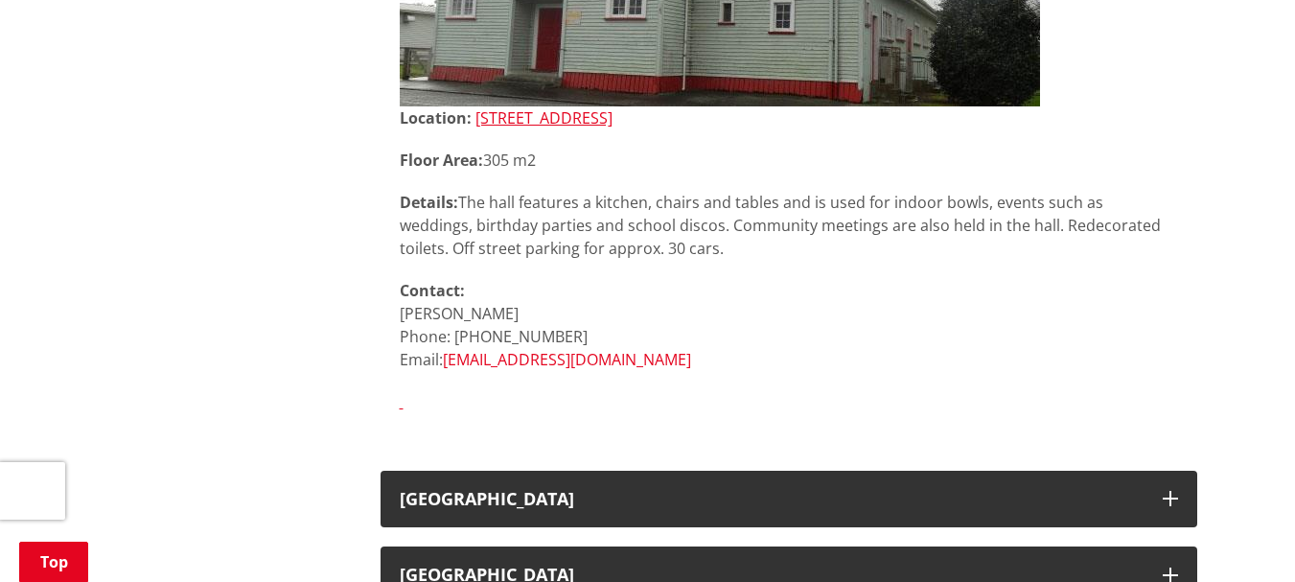
drag, startPoint x: 505, startPoint y: 306, endPoint x: 476, endPoint y: 307, distance: 28.8
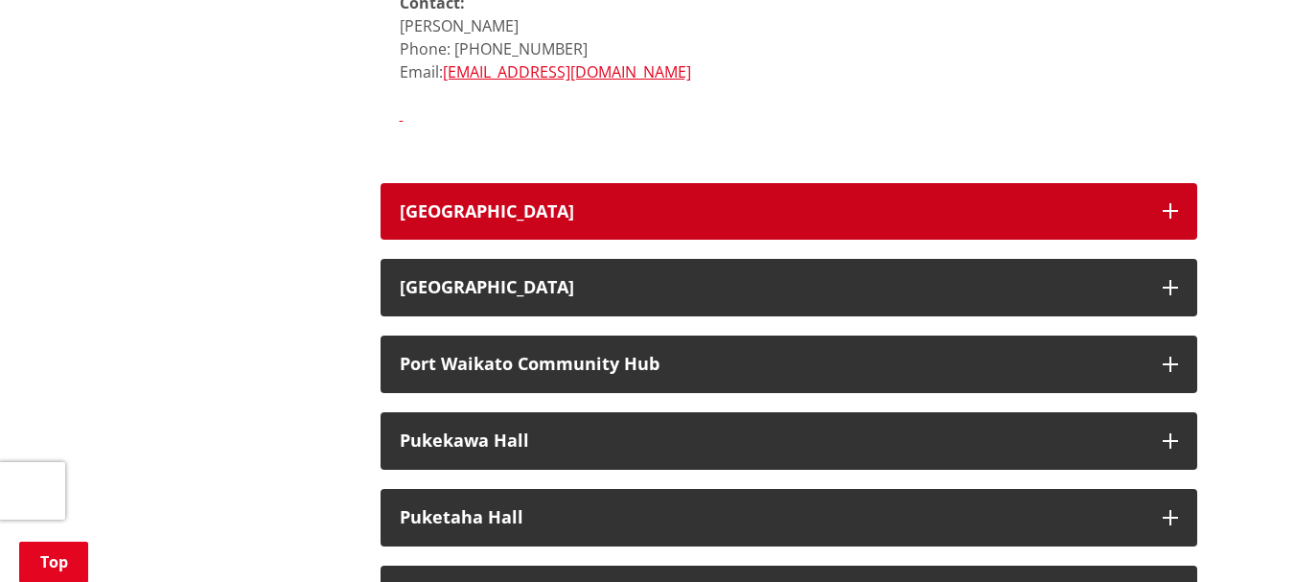
click at [499, 183] on button "[GEOGRAPHIC_DATA]" at bounding box center [788, 212] width 817 height 58
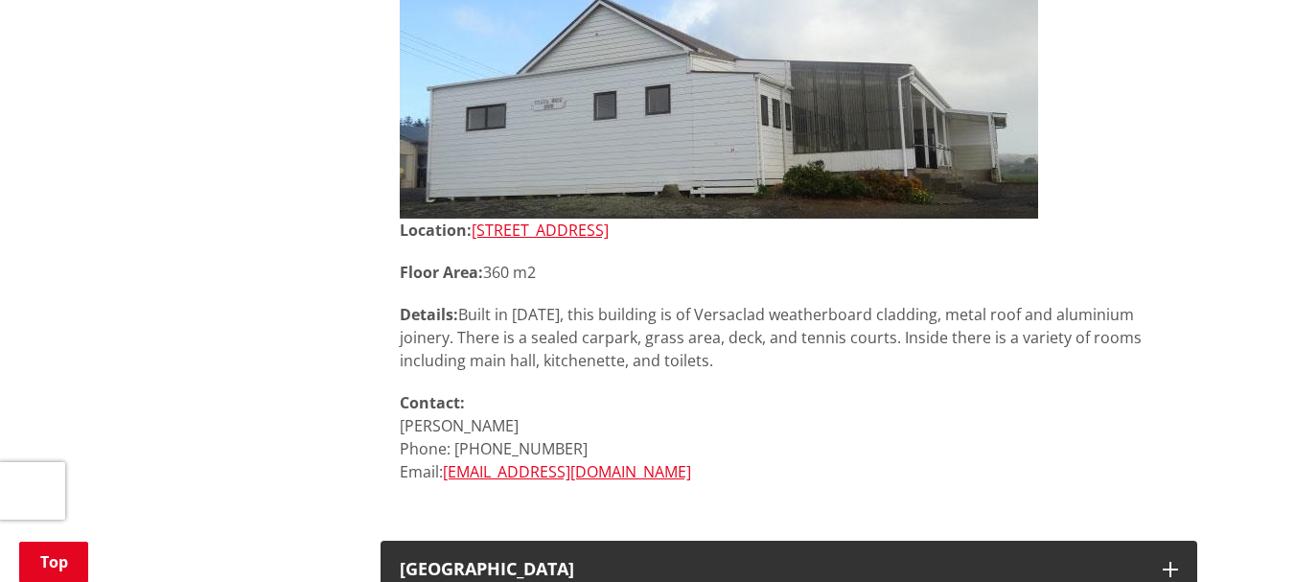
scroll to position [14376, 0]
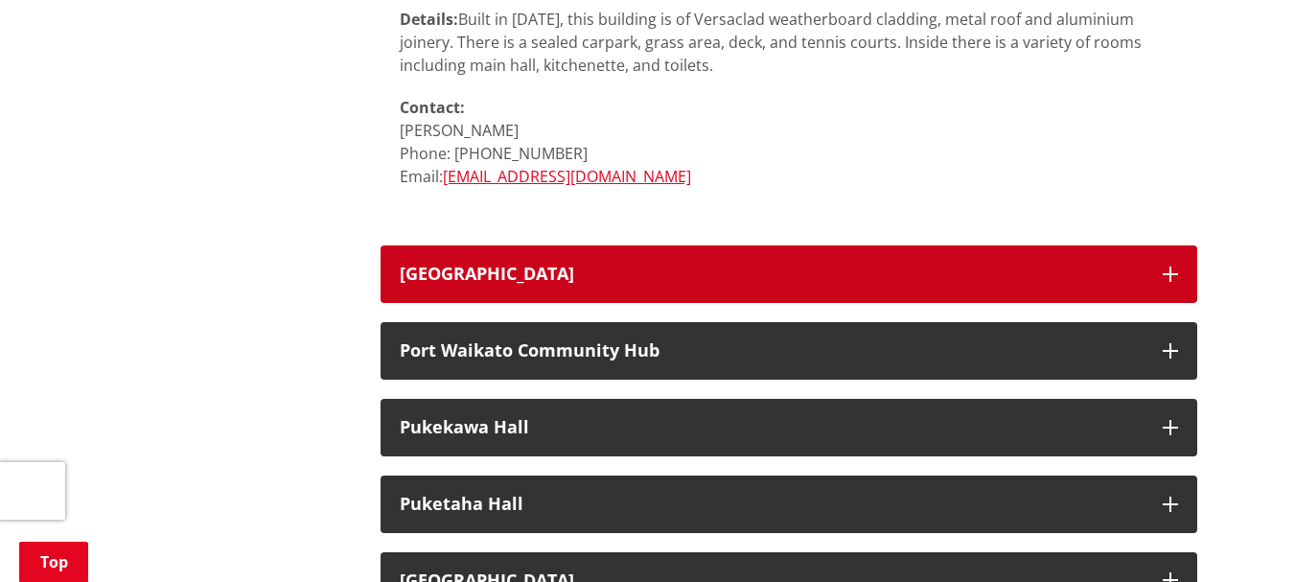
click at [658, 265] on h3 "[GEOGRAPHIC_DATA]" at bounding box center [772, 274] width 744 height 19
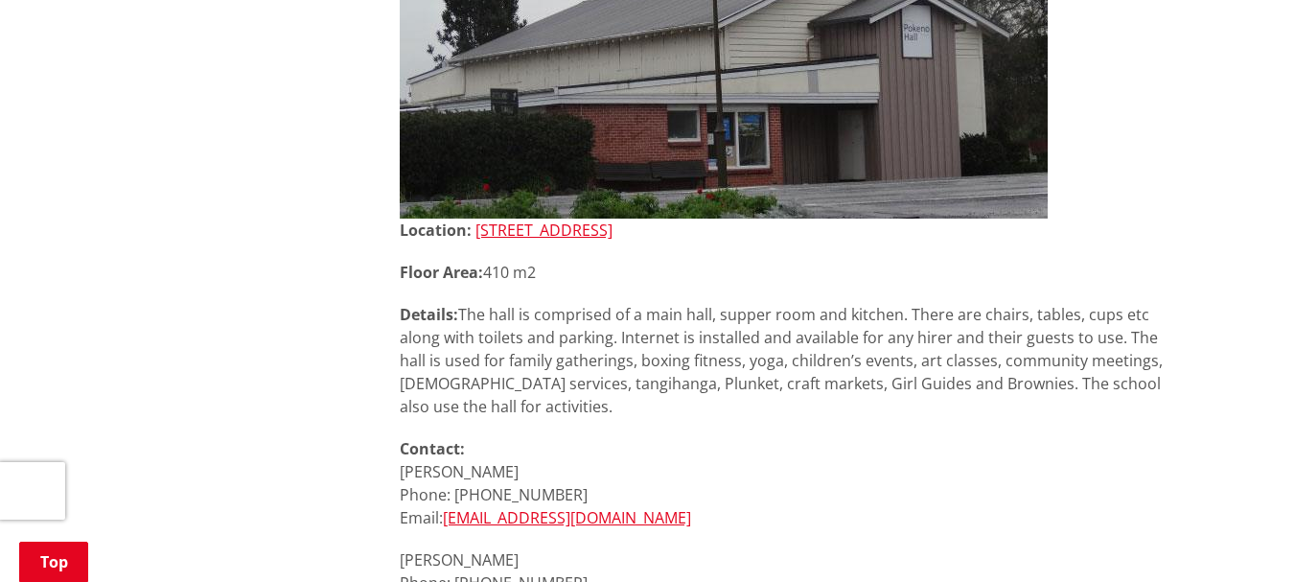
scroll to position [15143, 0]
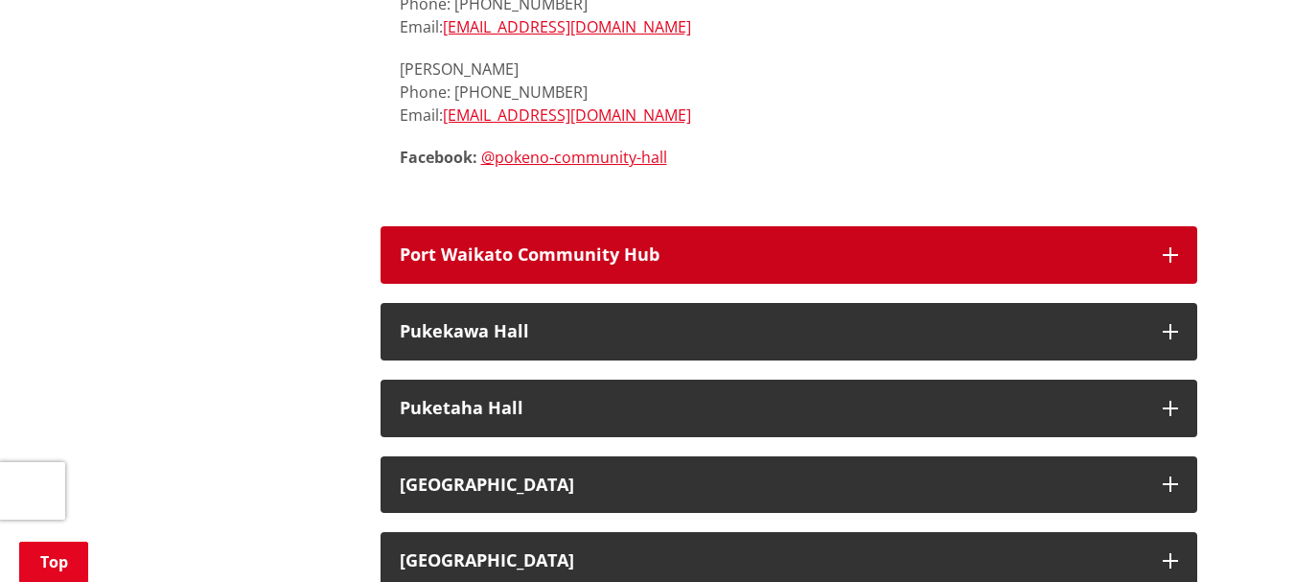
click at [542, 245] on h3 "Port Waikato Community Hub" at bounding box center [772, 254] width 744 height 19
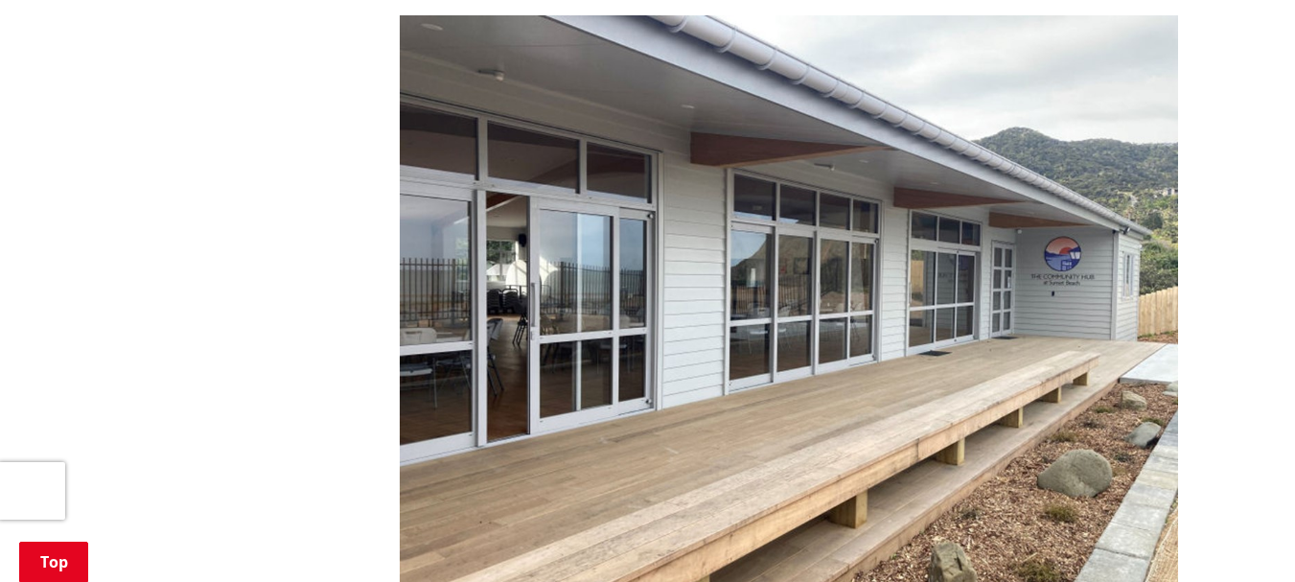
scroll to position [16293, 0]
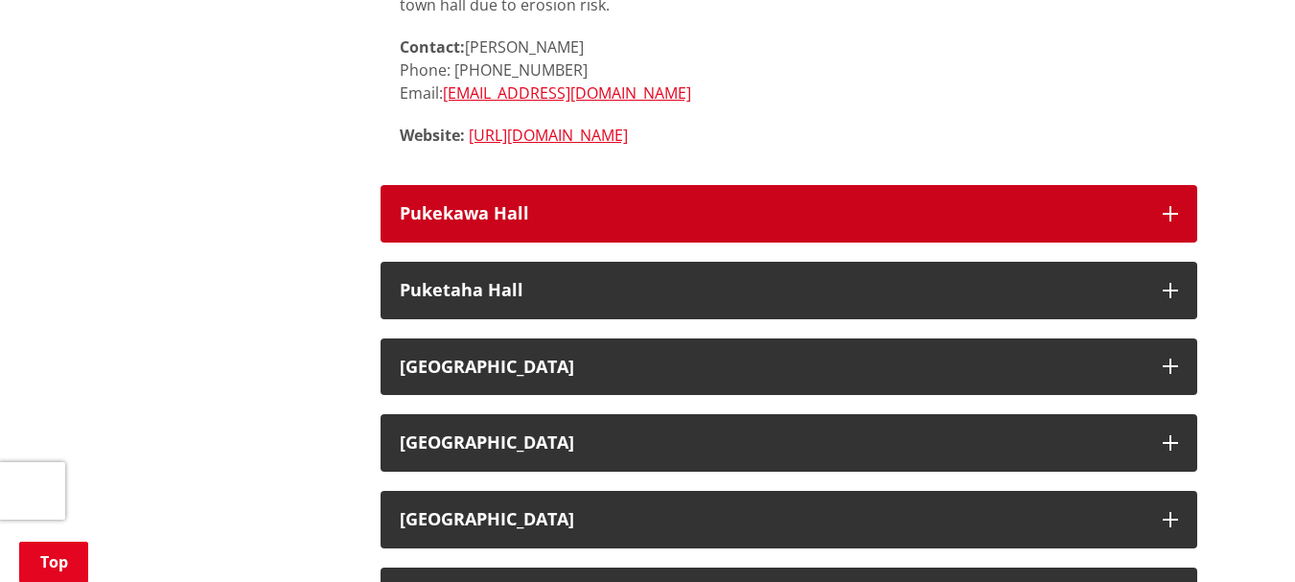
drag, startPoint x: 508, startPoint y: 168, endPoint x: 535, endPoint y: 157, distance: 28.8
click at [508, 204] on h3 "Pukekawa Hall" at bounding box center [772, 213] width 744 height 19
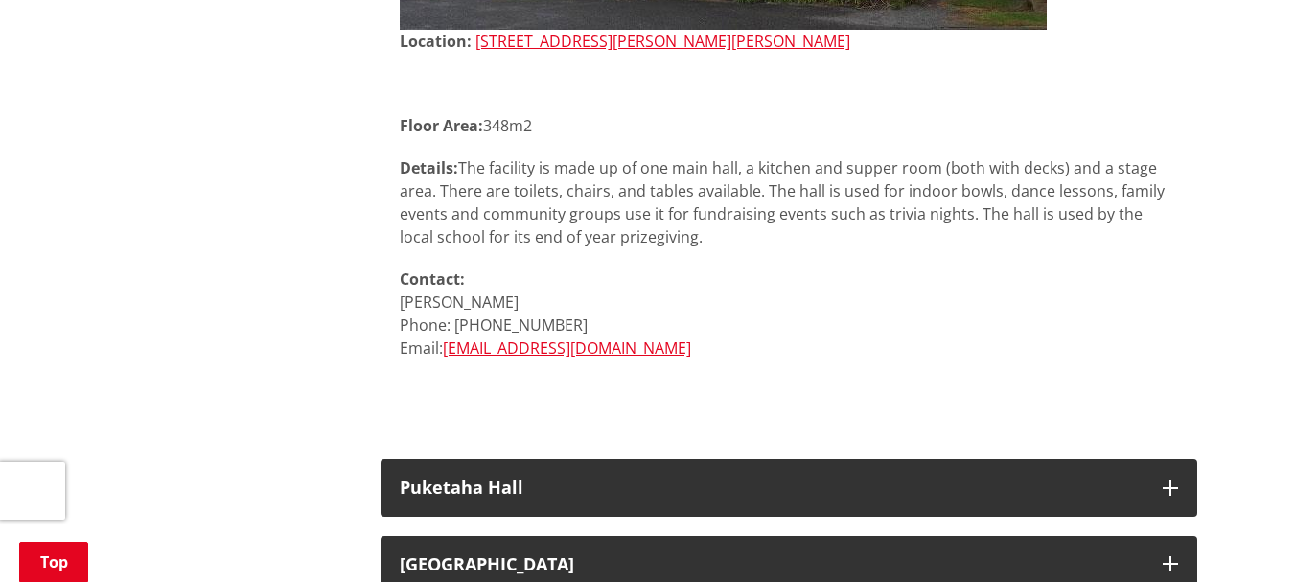
scroll to position [17060, 0]
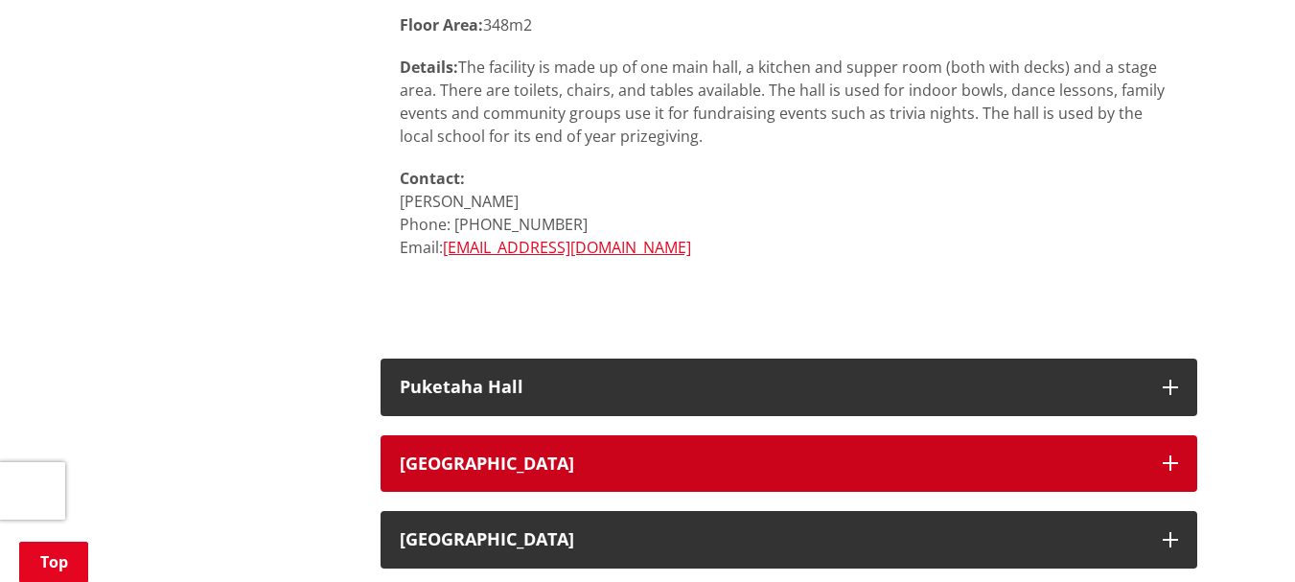
drag, startPoint x: 524, startPoint y: 411, endPoint x: 533, endPoint y: 390, distance: 22.8
click at [524, 454] on h3 "[GEOGRAPHIC_DATA]" at bounding box center [772, 463] width 744 height 19
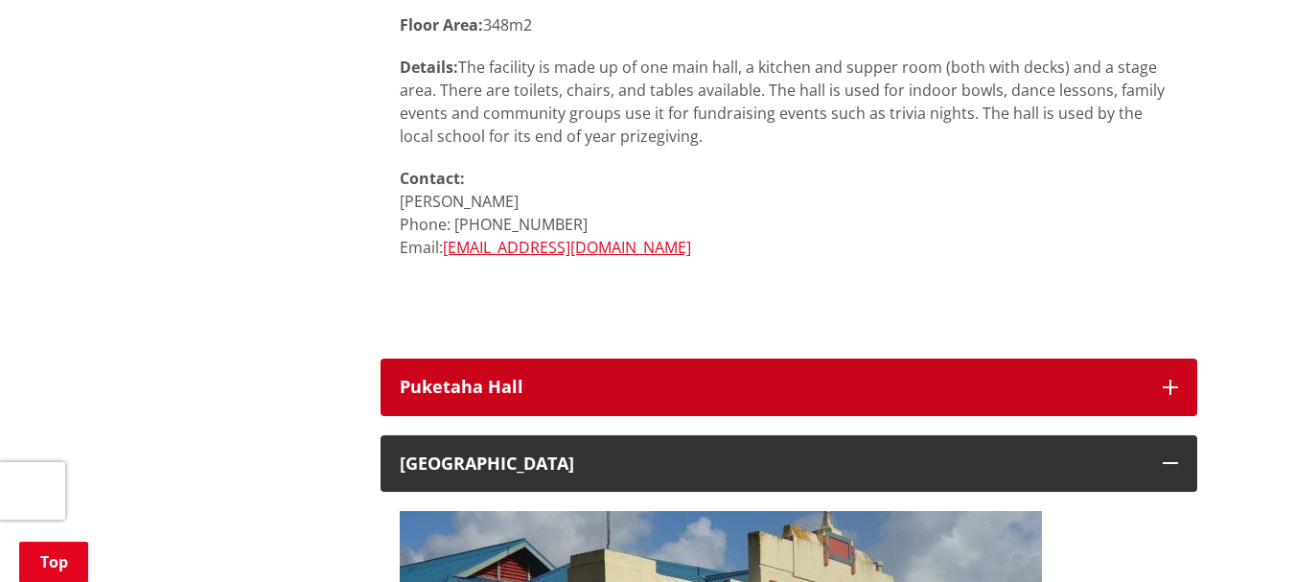
click at [537, 361] on button "Puketaha Hall" at bounding box center [788, 387] width 817 height 58
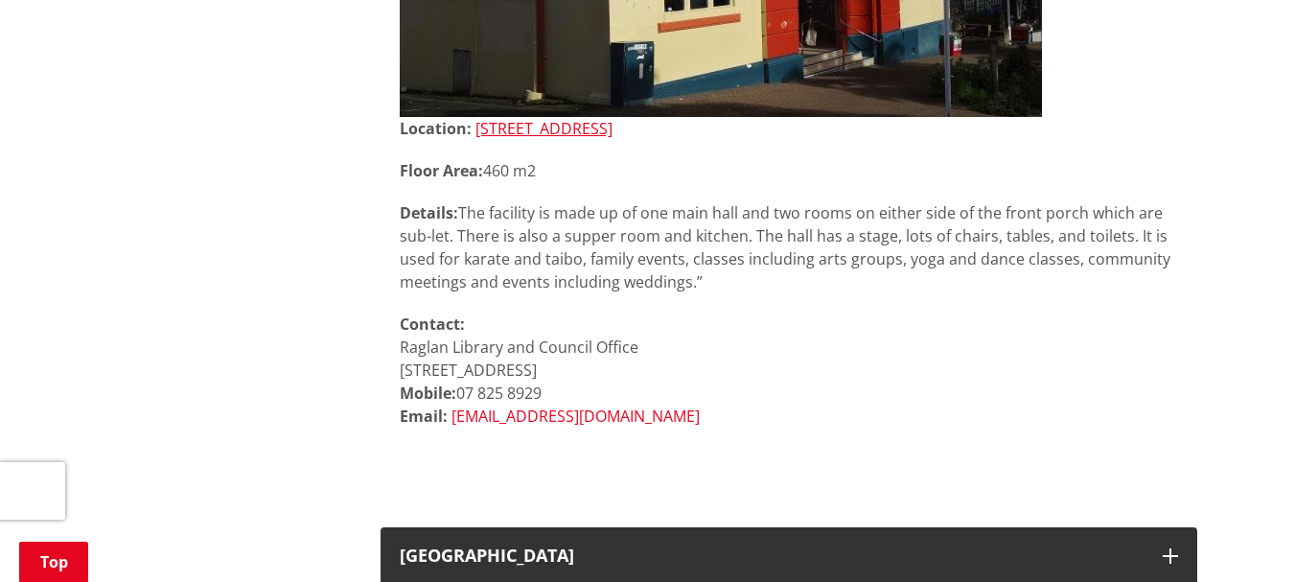
scroll to position [18402, 0]
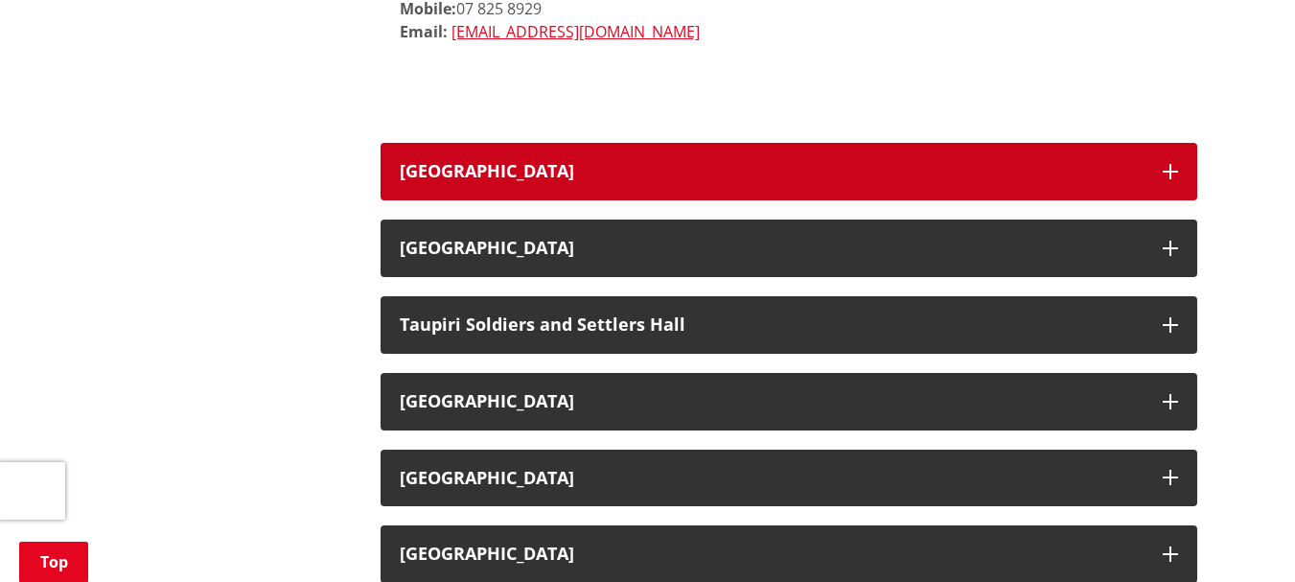
drag, startPoint x: 585, startPoint y: 115, endPoint x: 591, endPoint y: 127, distance: 14.2
click at [585, 162] on h3 "[GEOGRAPHIC_DATA]" at bounding box center [772, 171] width 744 height 19
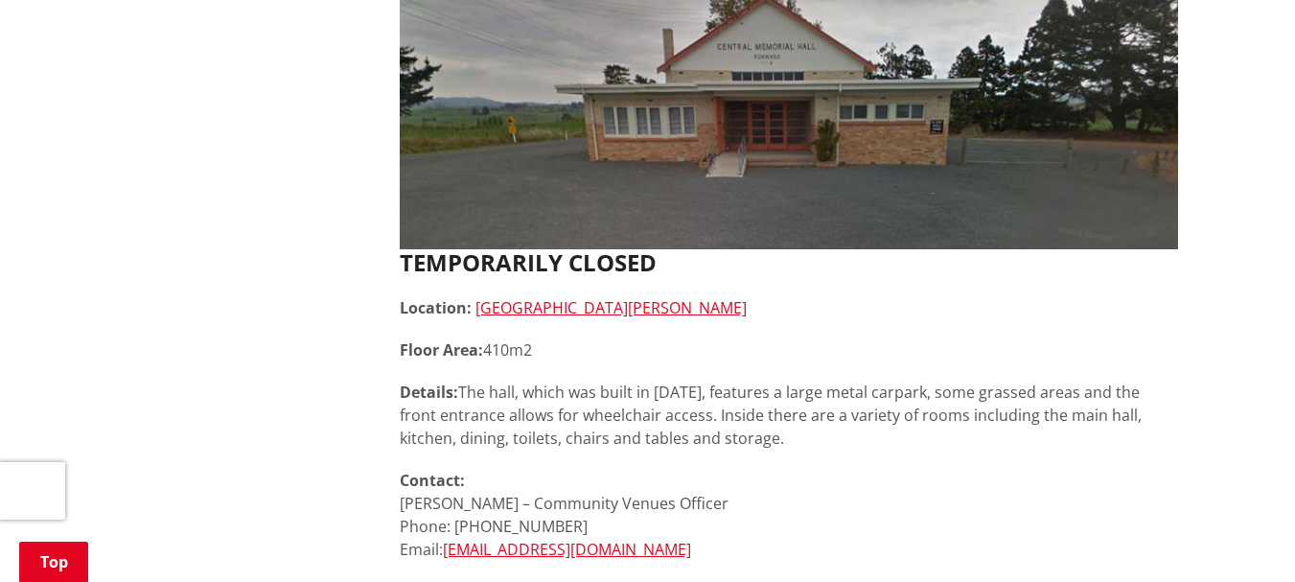
scroll to position [19072, 0]
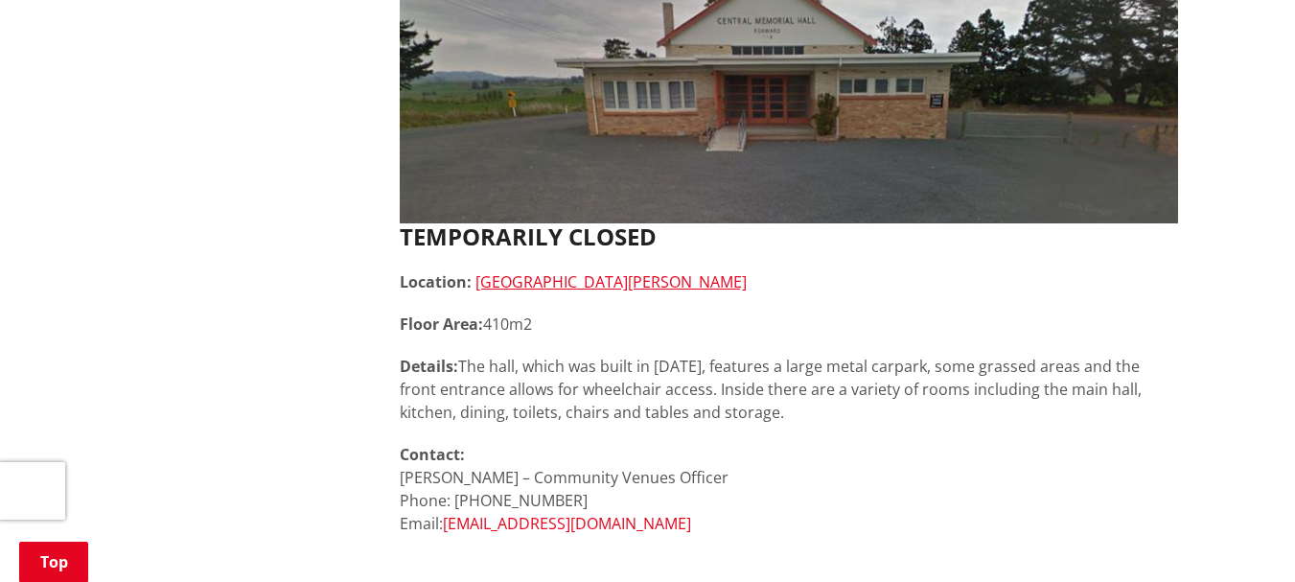
drag, startPoint x: 561, startPoint y: 488, endPoint x: 534, endPoint y: 476, distance: 29.2
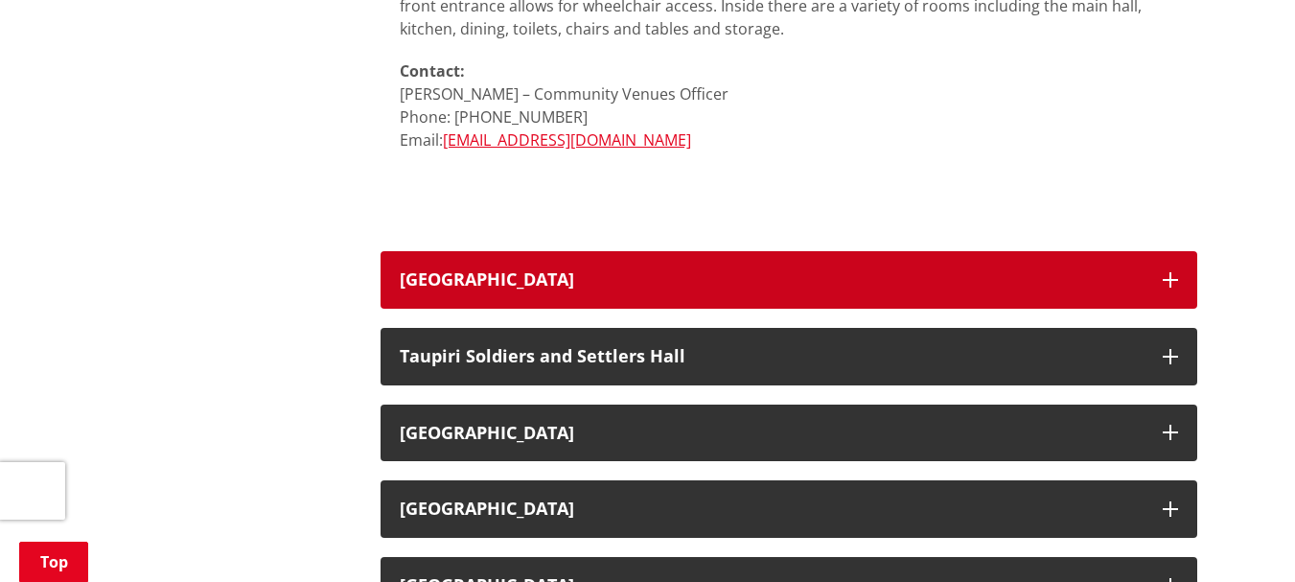
click at [534, 255] on button "[GEOGRAPHIC_DATA]" at bounding box center [788, 280] width 817 height 58
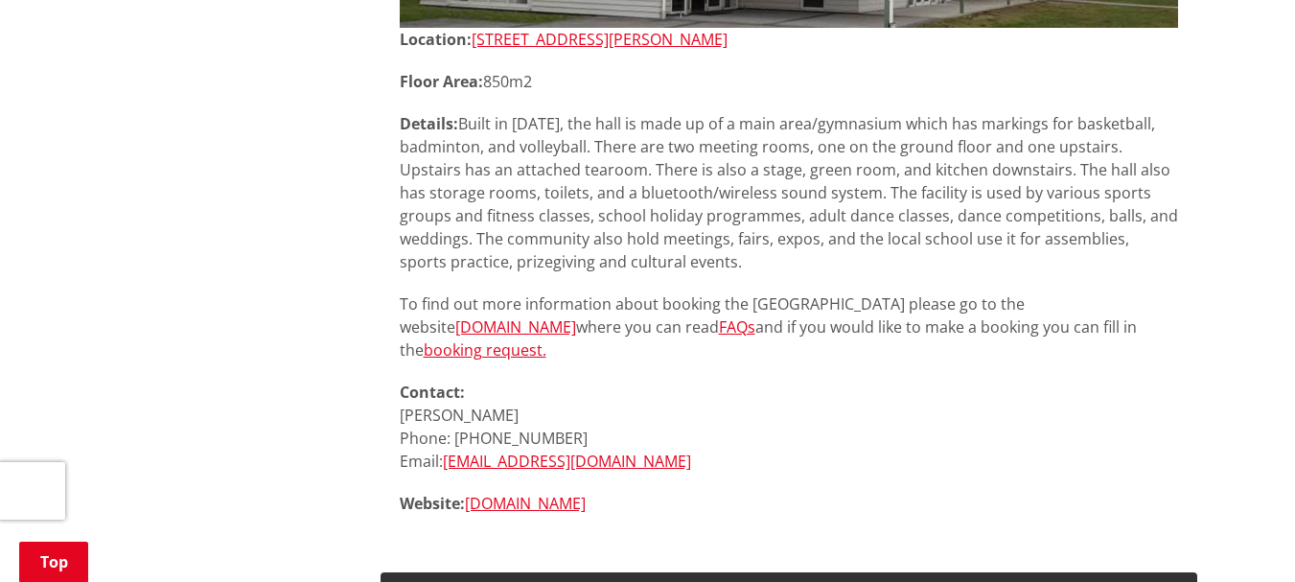
scroll to position [20223, 0]
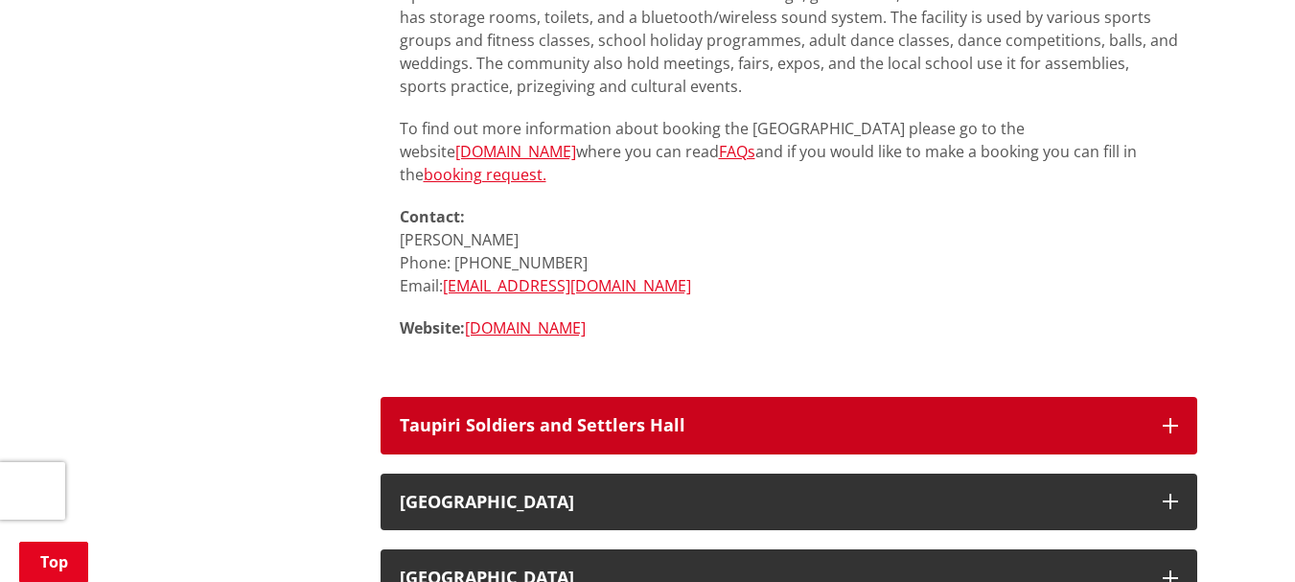
click at [650, 397] on button "Taupiri Soldiers and Settlers Hall" at bounding box center [788, 426] width 817 height 58
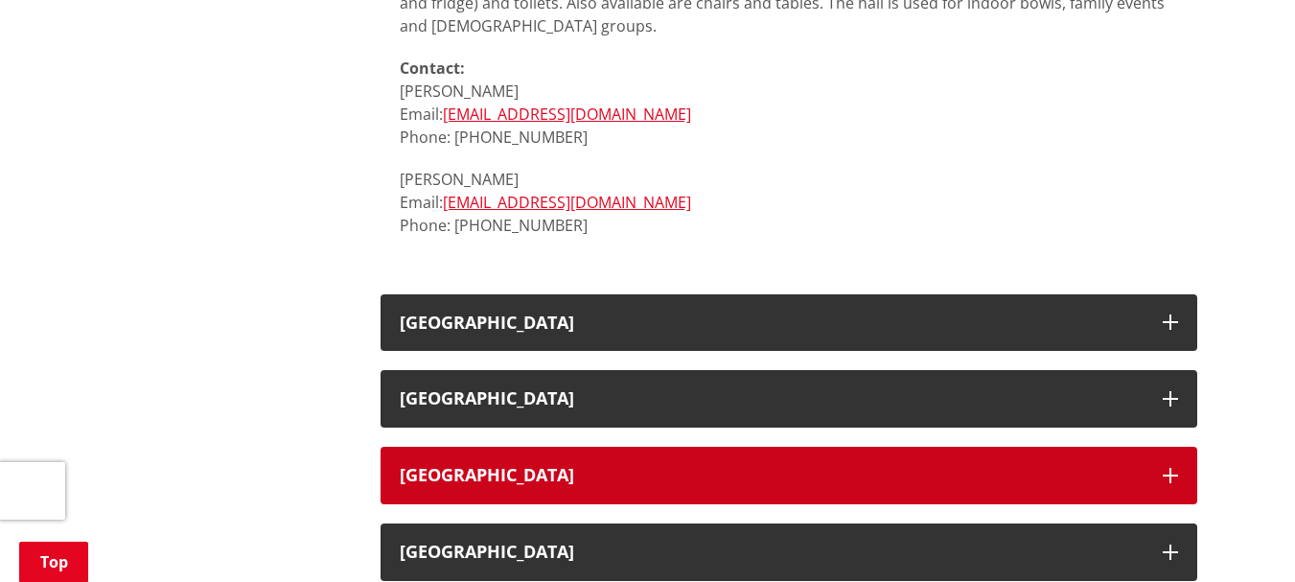
scroll to position [21085, 0]
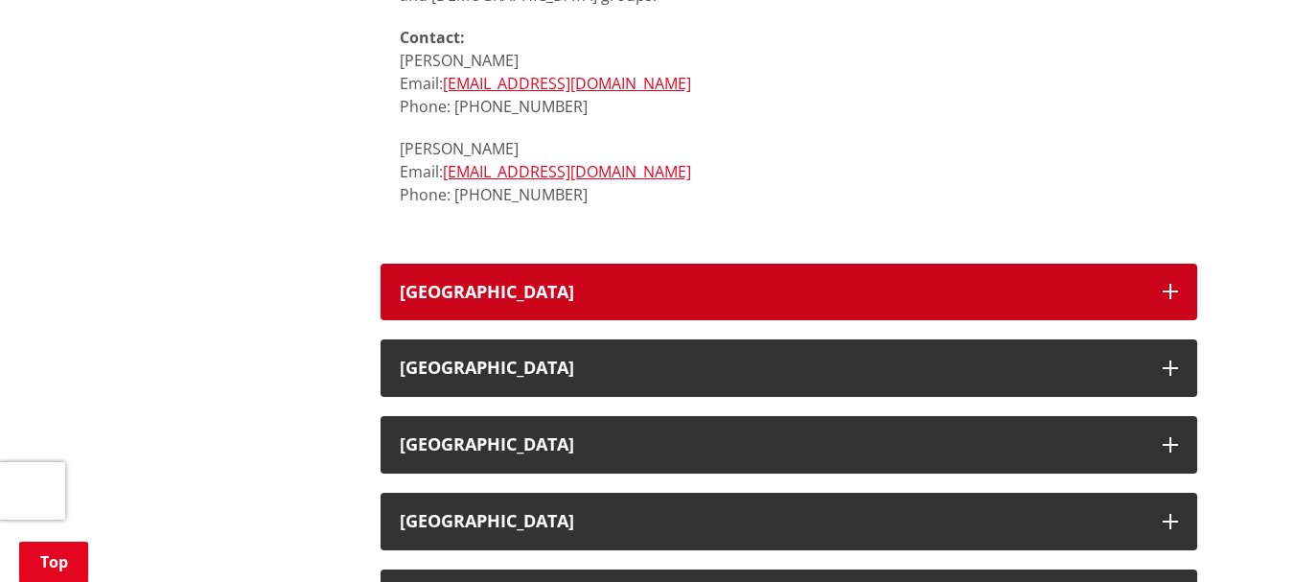
click at [597, 283] on h3 "[GEOGRAPHIC_DATA]" at bounding box center [772, 292] width 744 height 19
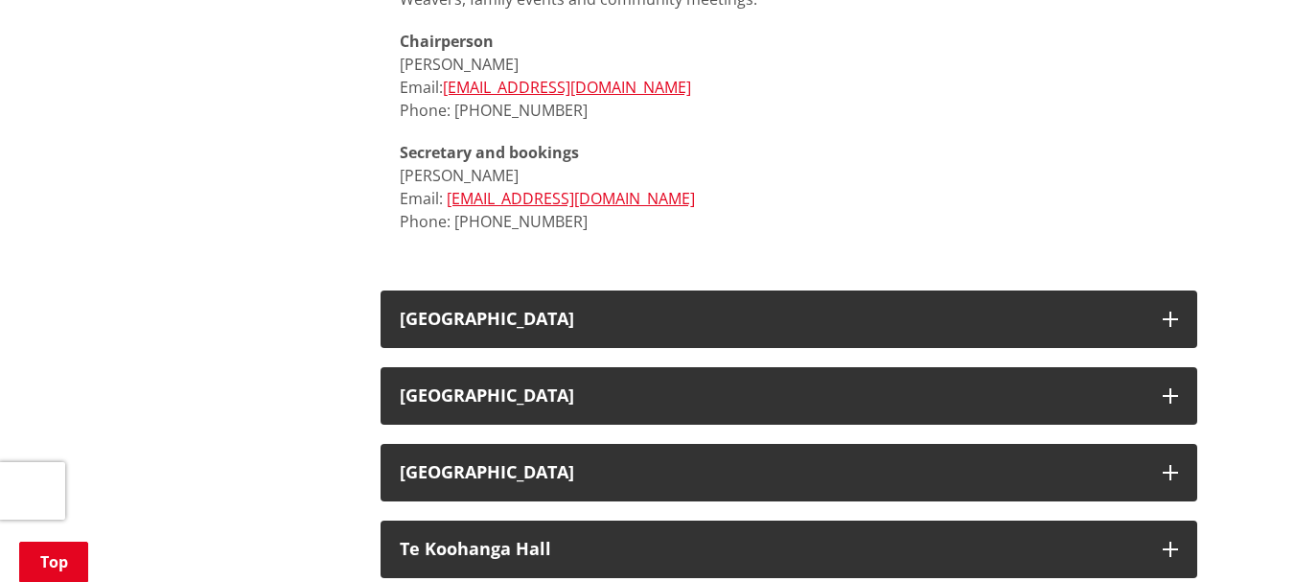
scroll to position [21852, 0]
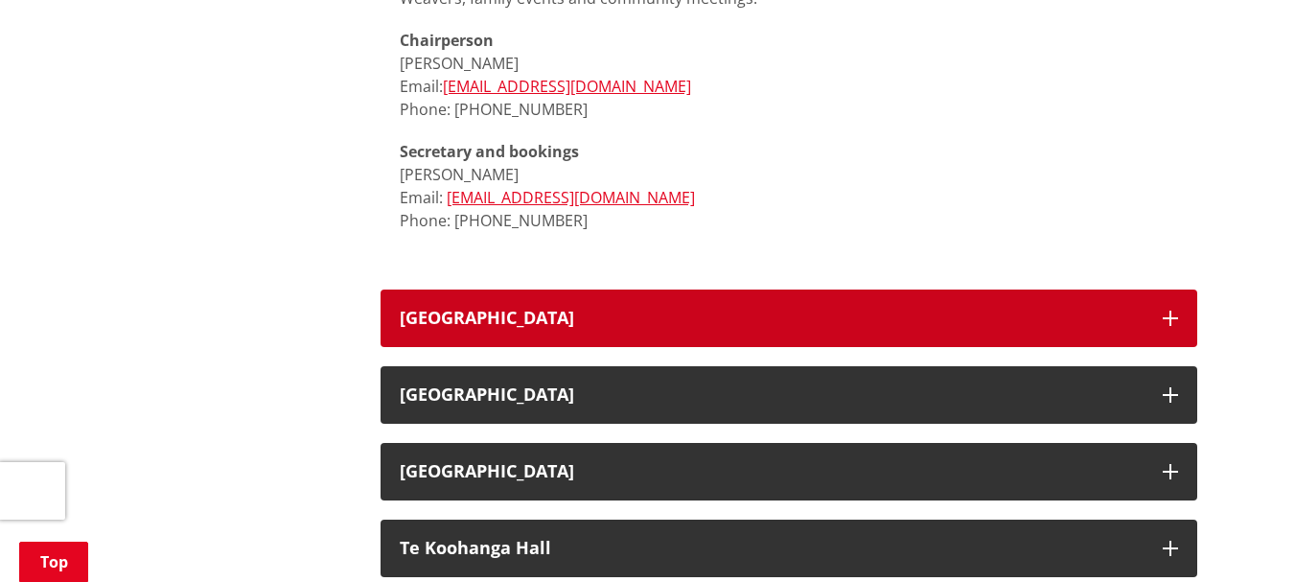
click at [747, 289] on button "[GEOGRAPHIC_DATA]" at bounding box center [788, 318] width 817 height 58
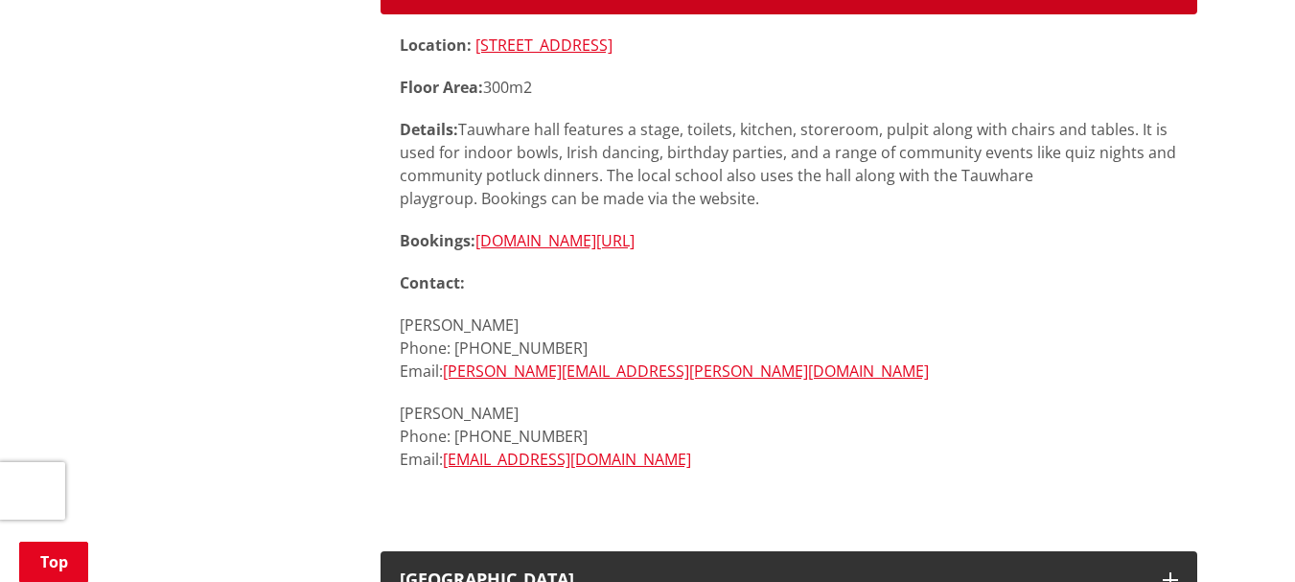
scroll to position [22235, 0]
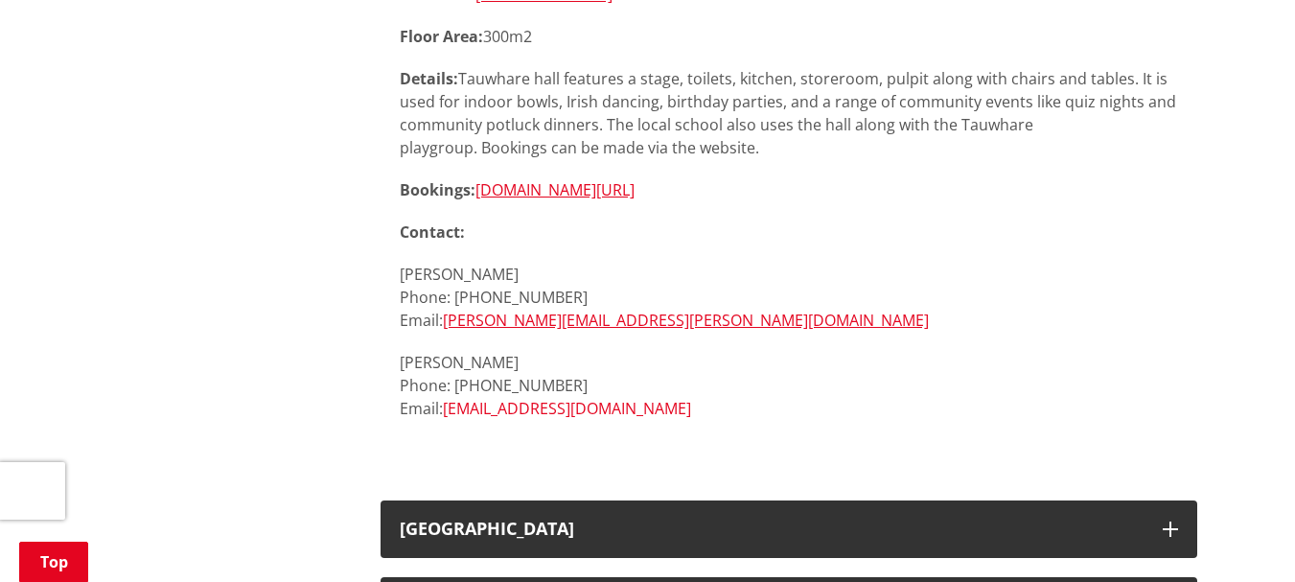
drag, startPoint x: 519, startPoint y: 372, endPoint x: 497, endPoint y: 363, distance: 22.8
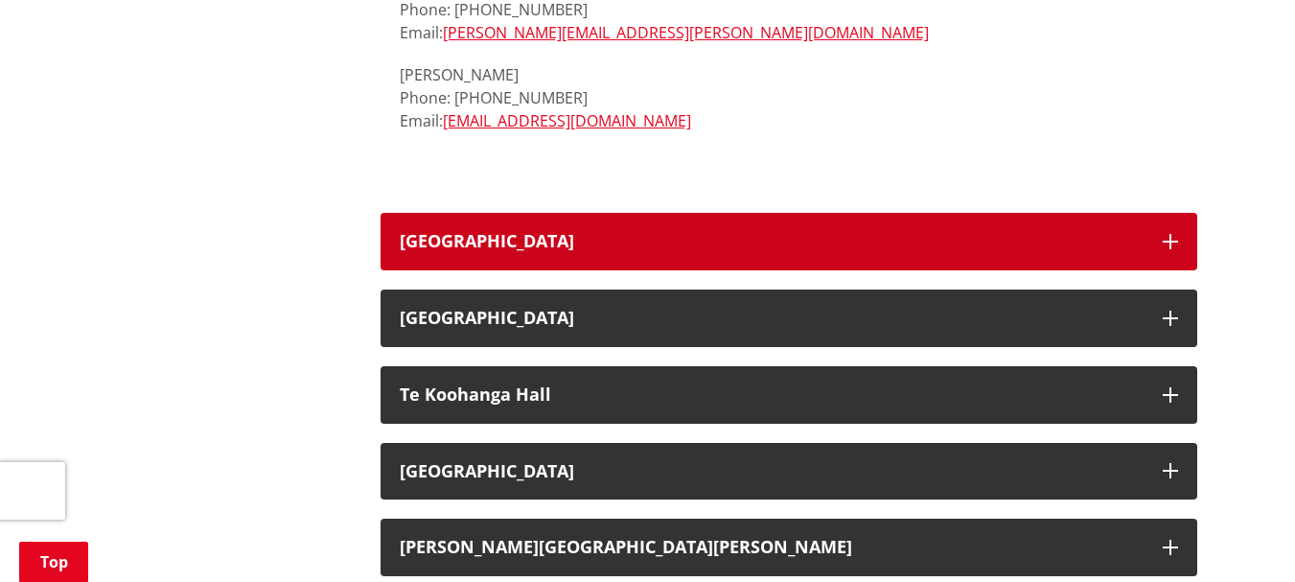
drag, startPoint x: 499, startPoint y: 179, endPoint x: 534, endPoint y: 184, distance: 34.8
click at [499, 213] on button "[GEOGRAPHIC_DATA]" at bounding box center [788, 242] width 817 height 58
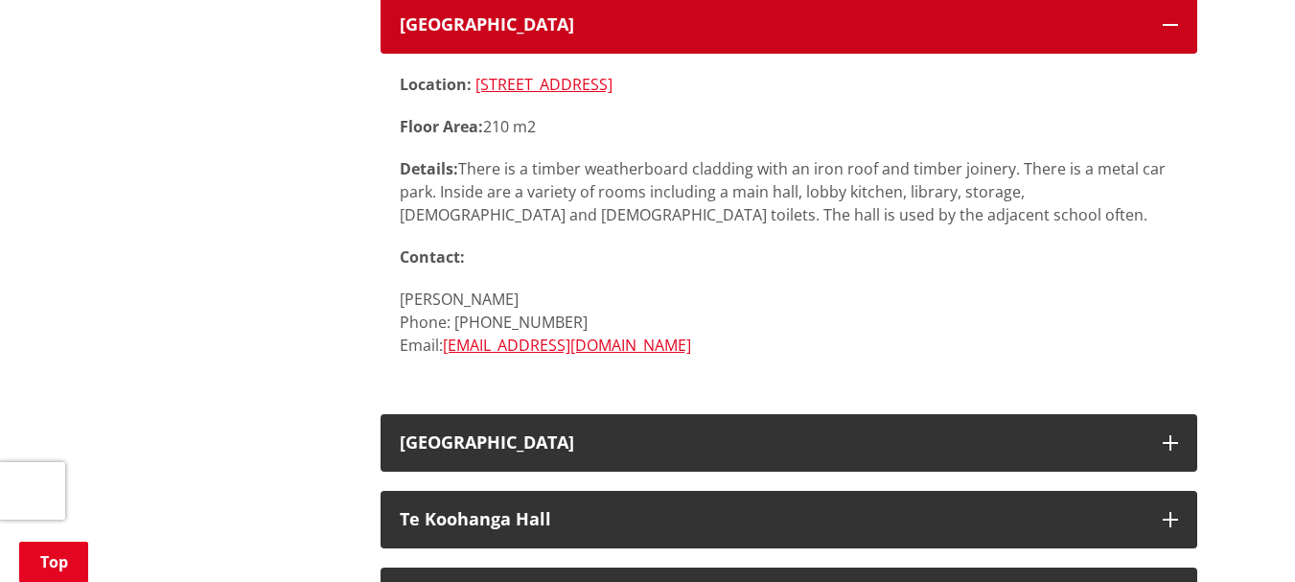
scroll to position [22906, 0]
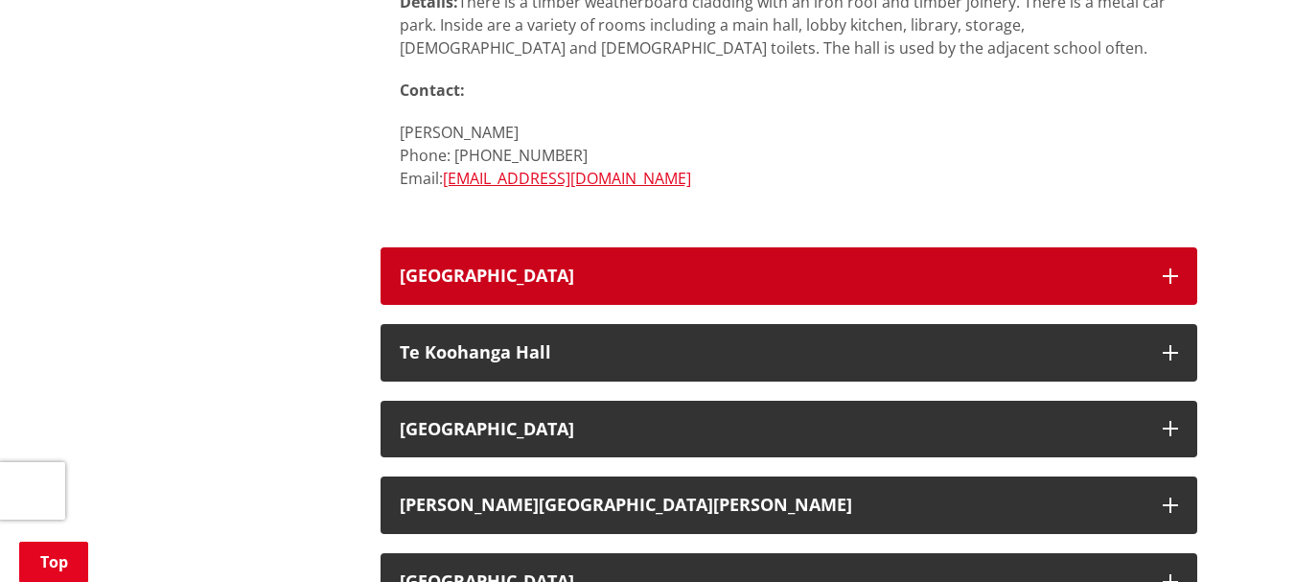
click at [549, 266] on h3 "[GEOGRAPHIC_DATA]" at bounding box center [772, 275] width 744 height 19
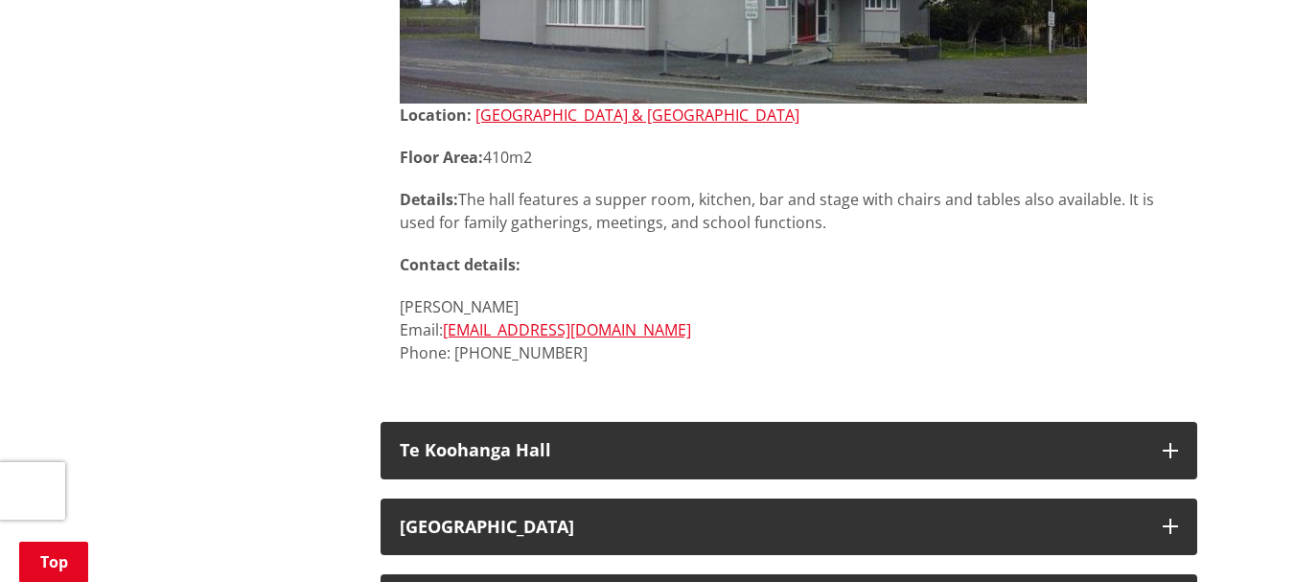
scroll to position [23385, 0]
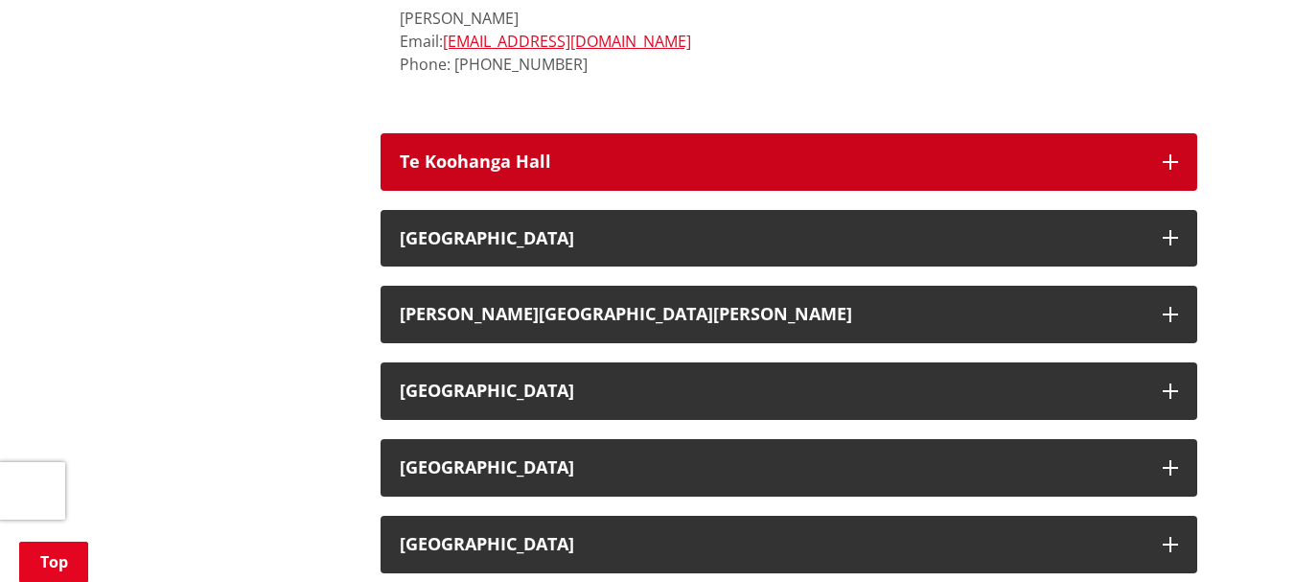
drag, startPoint x: 538, startPoint y: 99, endPoint x: 542, endPoint y: 113, distance: 14.9
click at [538, 133] on button "Te Koohanga Hall" at bounding box center [788, 162] width 817 height 58
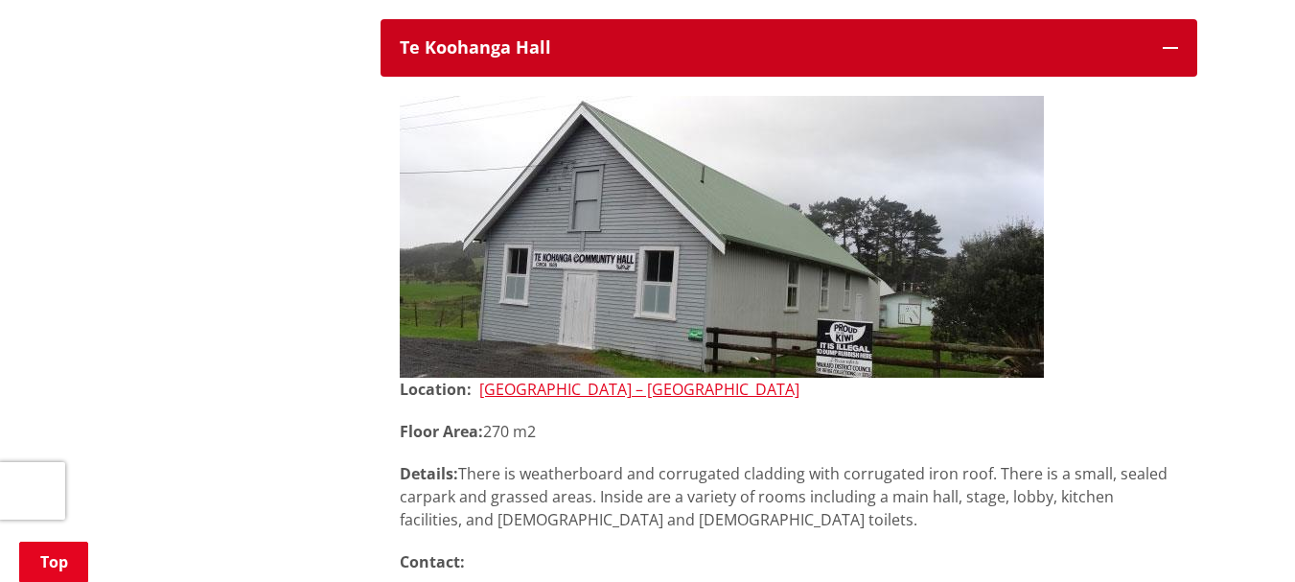
scroll to position [23960, 0]
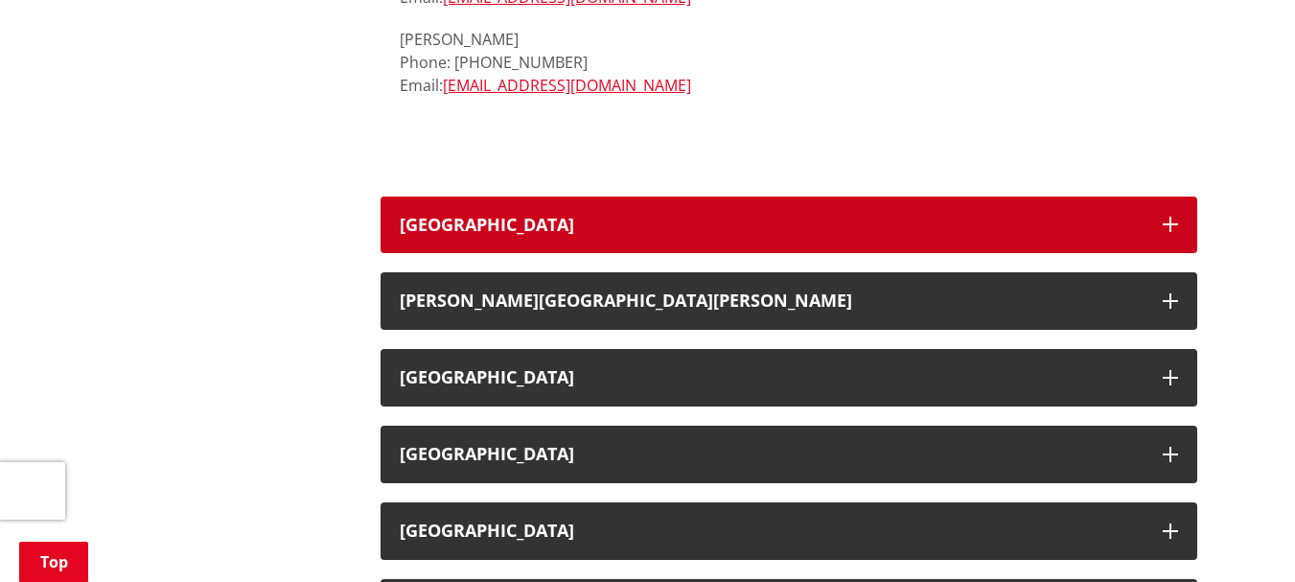
click at [526, 196] on button "[GEOGRAPHIC_DATA]" at bounding box center [788, 225] width 817 height 58
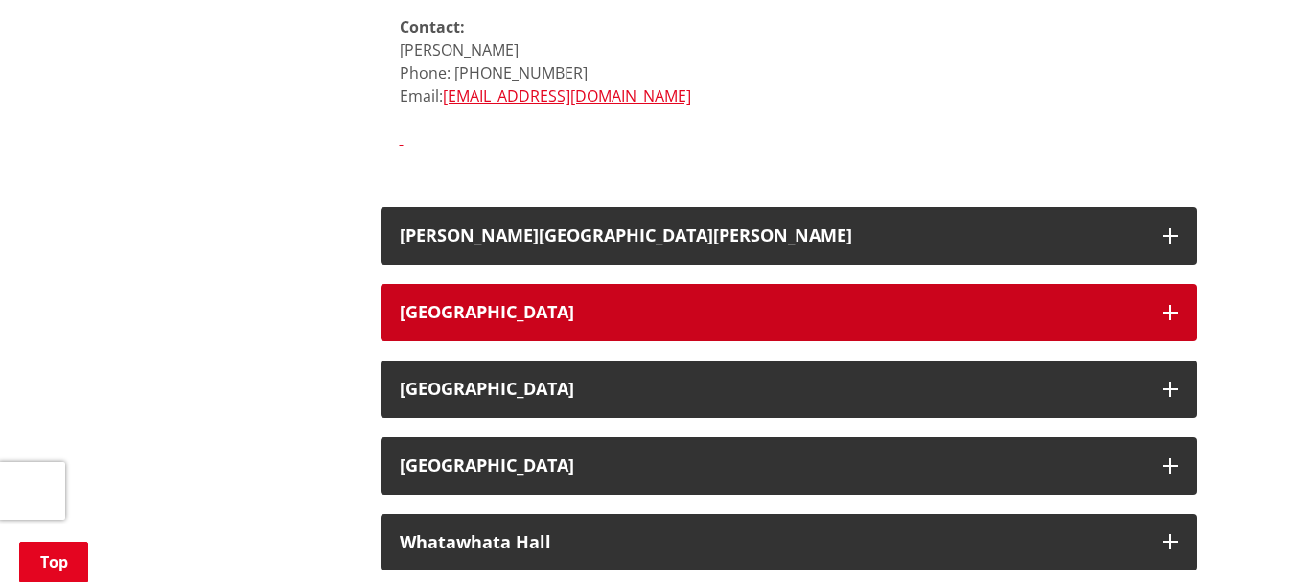
scroll to position [25302, 0]
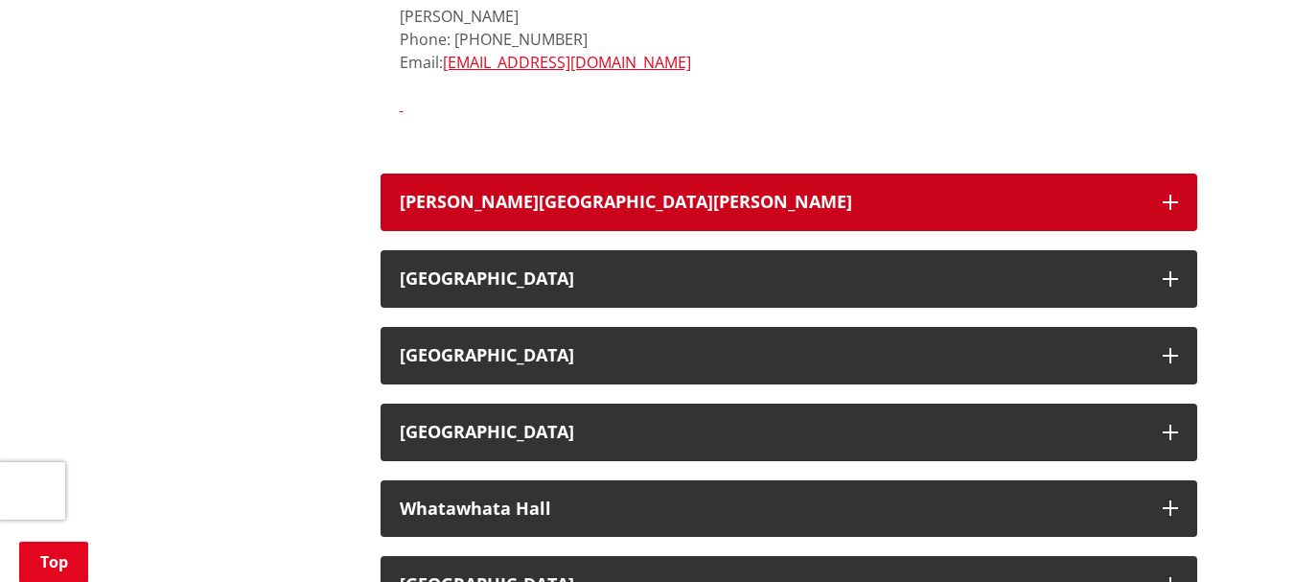
click at [592, 173] on button "[PERSON_NAME][GEOGRAPHIC_DATA][PERSON_NAME]" at bounding box center [788, 202] width 817 height 58
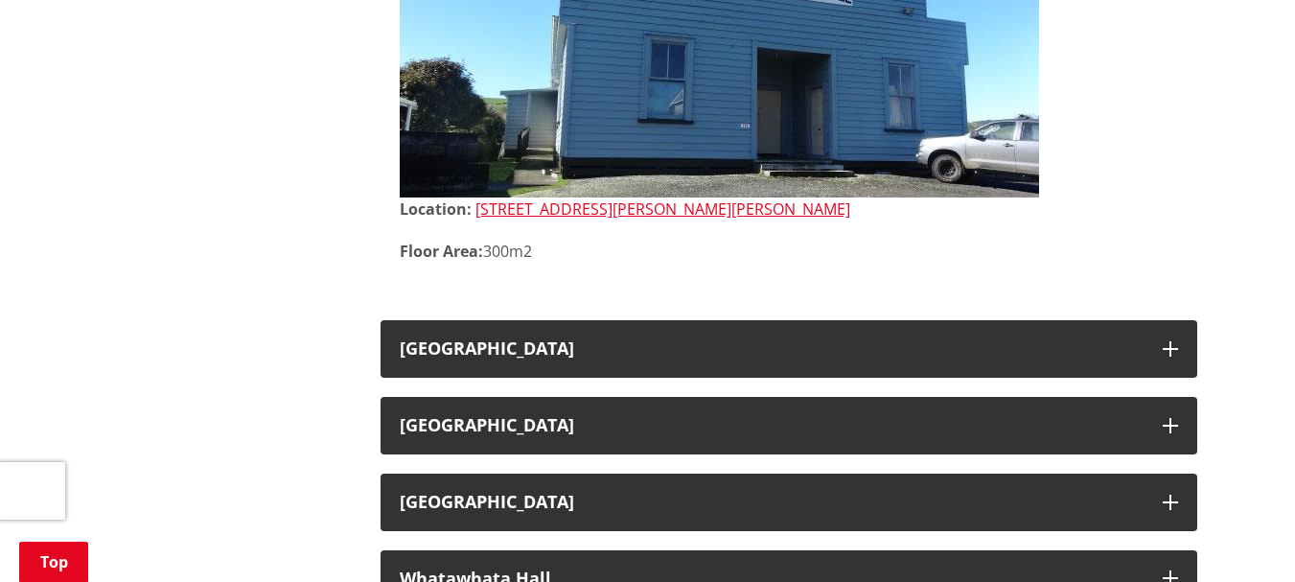
scroll to position [25686, 0]
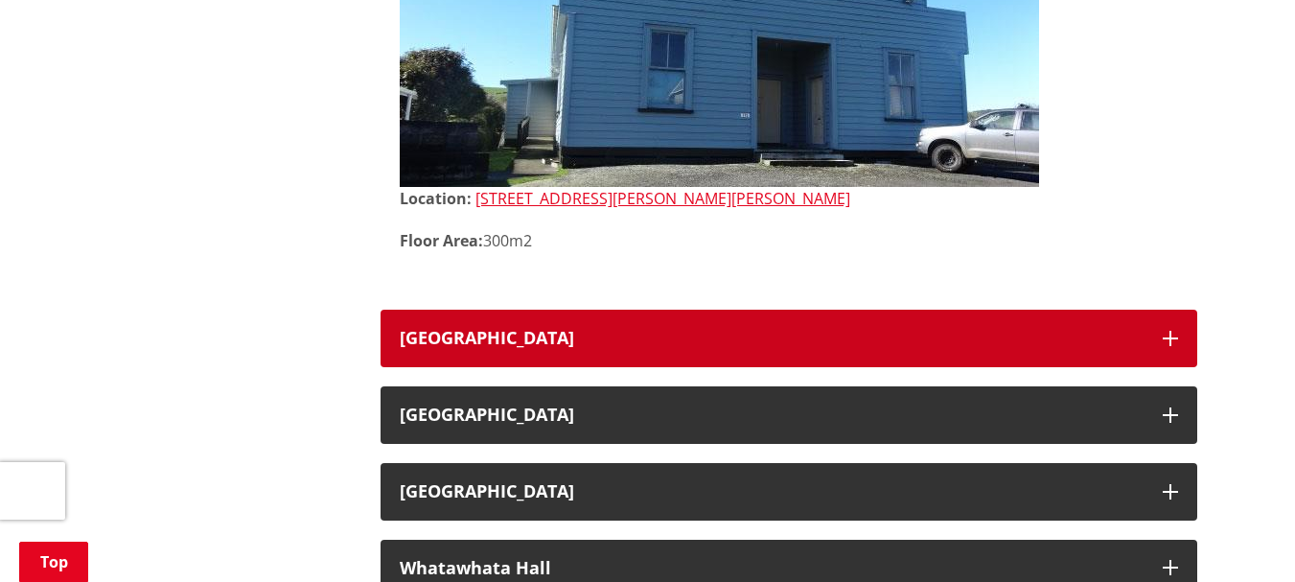
click at [578, 310] on button "[GEOGRAPHIC_DATA]" at bounding box center [788, 339] width 817 height 58
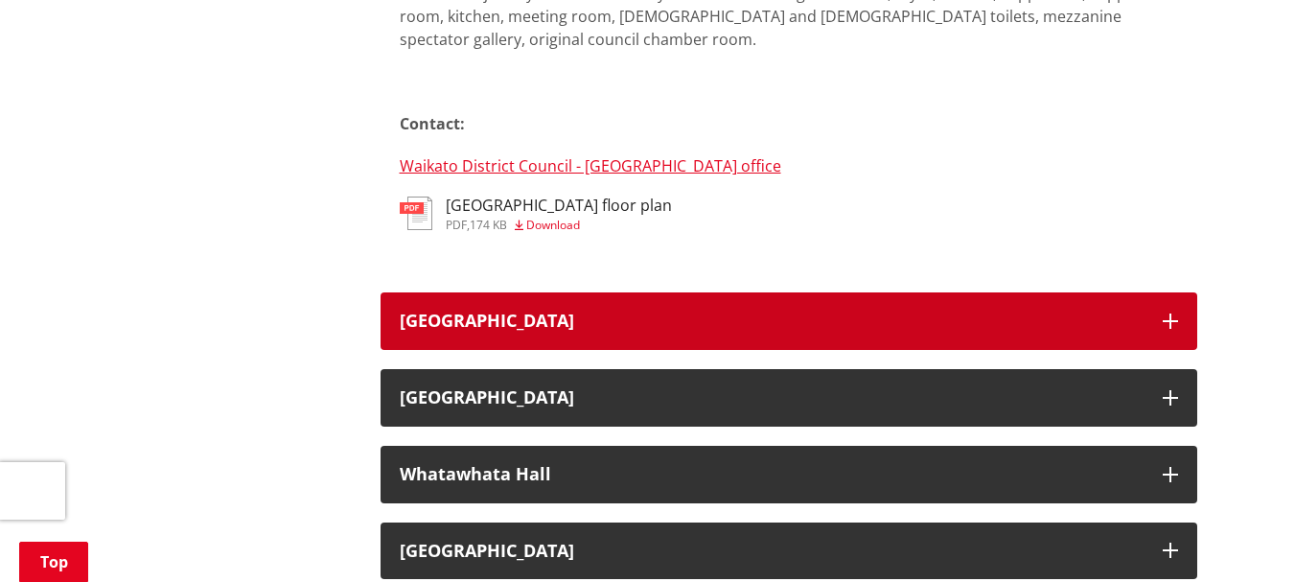
click at [595, 311] on h3 "[GEOGRAPHIC_DATA]" at bounding box center [772, 320] width 744 height 19
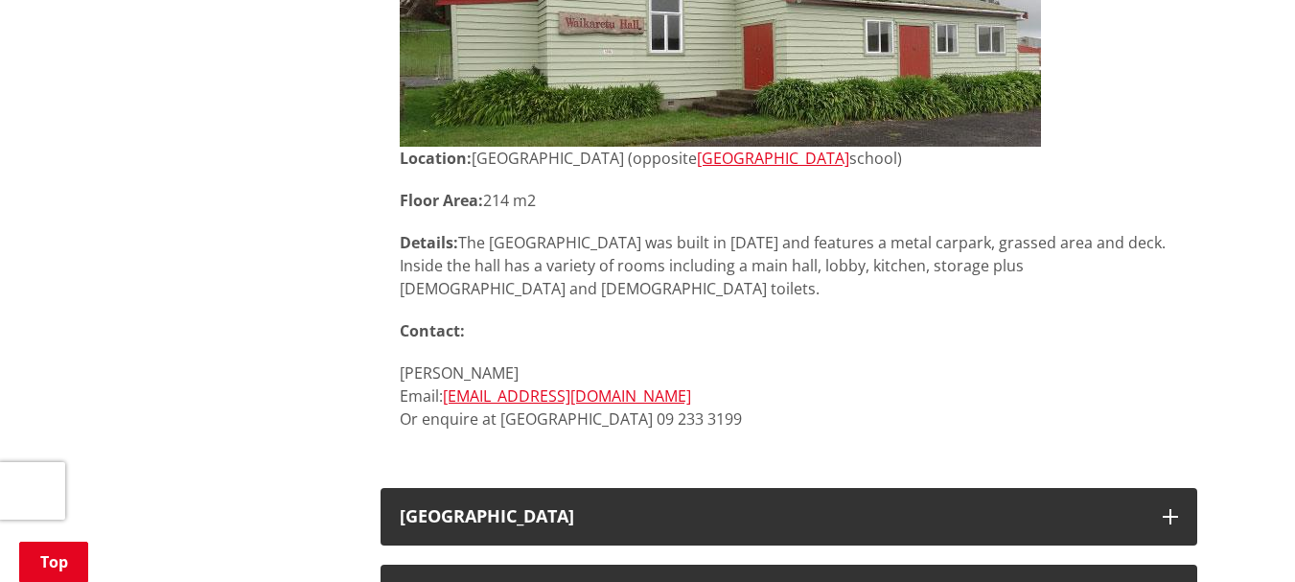
scroll to position [27123, 0]
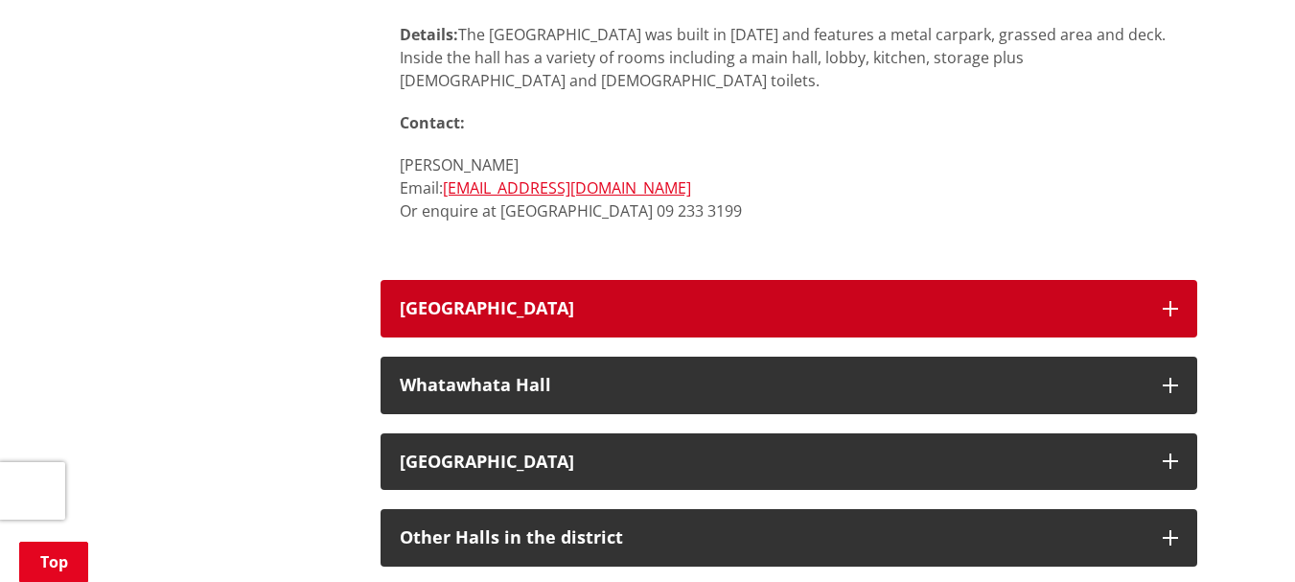
click at [704, 299] on h3 "[GEOGRAPHIC_DATA]" at bounding box center [772, 308] width 744 height 19
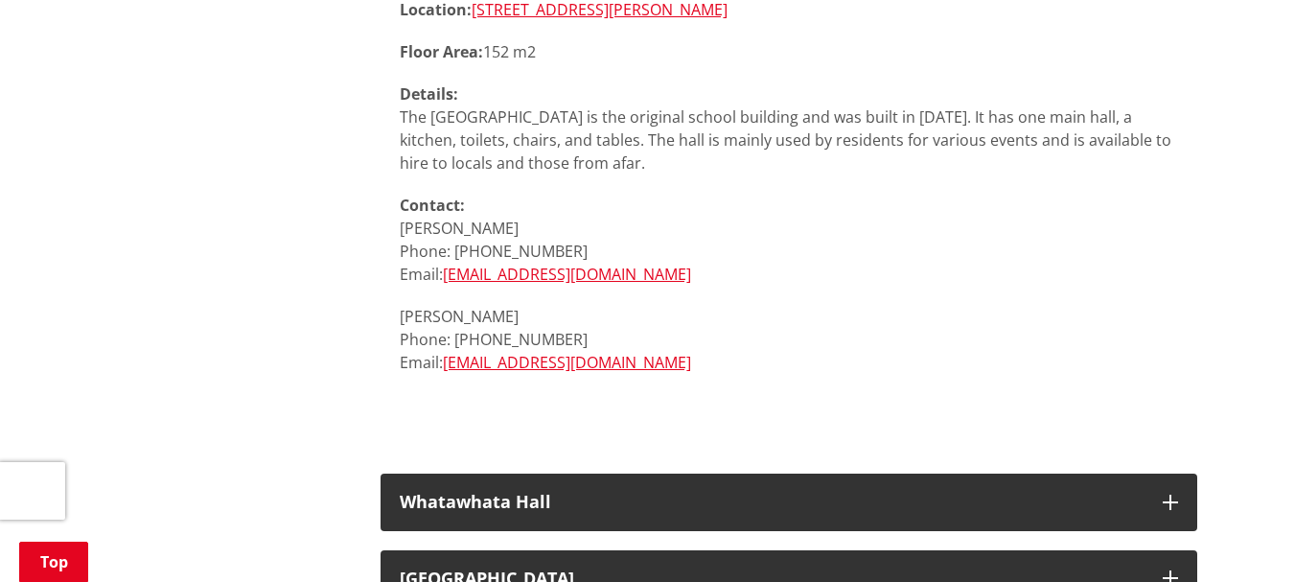
scroll to position [28177, 0]
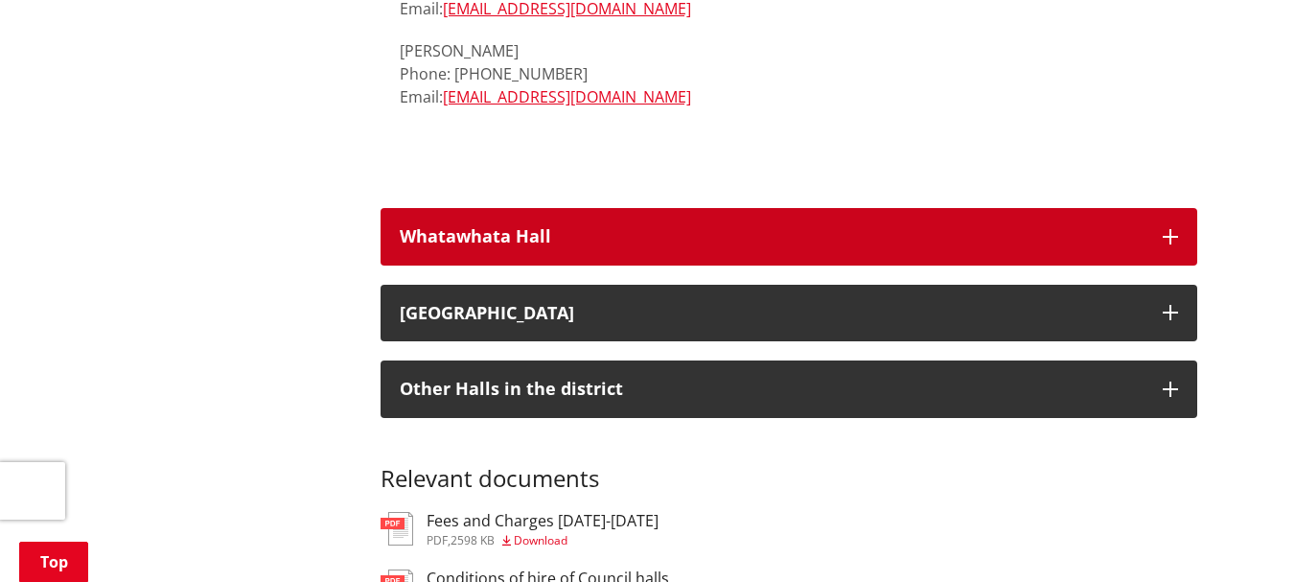
click at [565, 227] on div "Whatawhata Hall" at bounding box center [772, 236] width 744 height 19
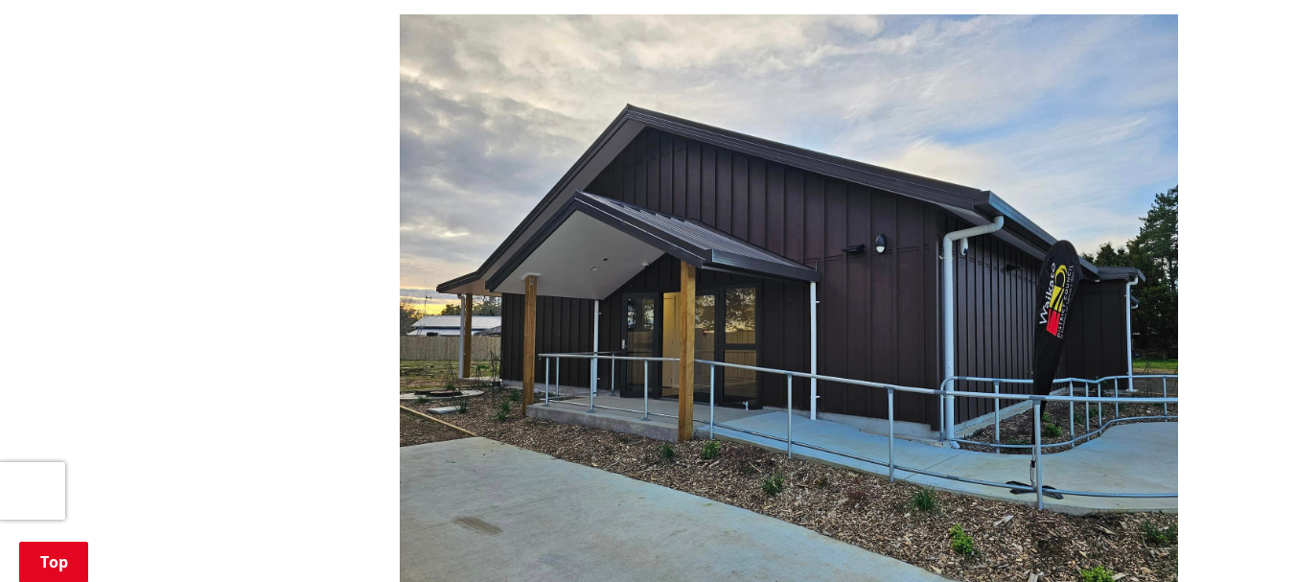
scroll to position [28752, 0]
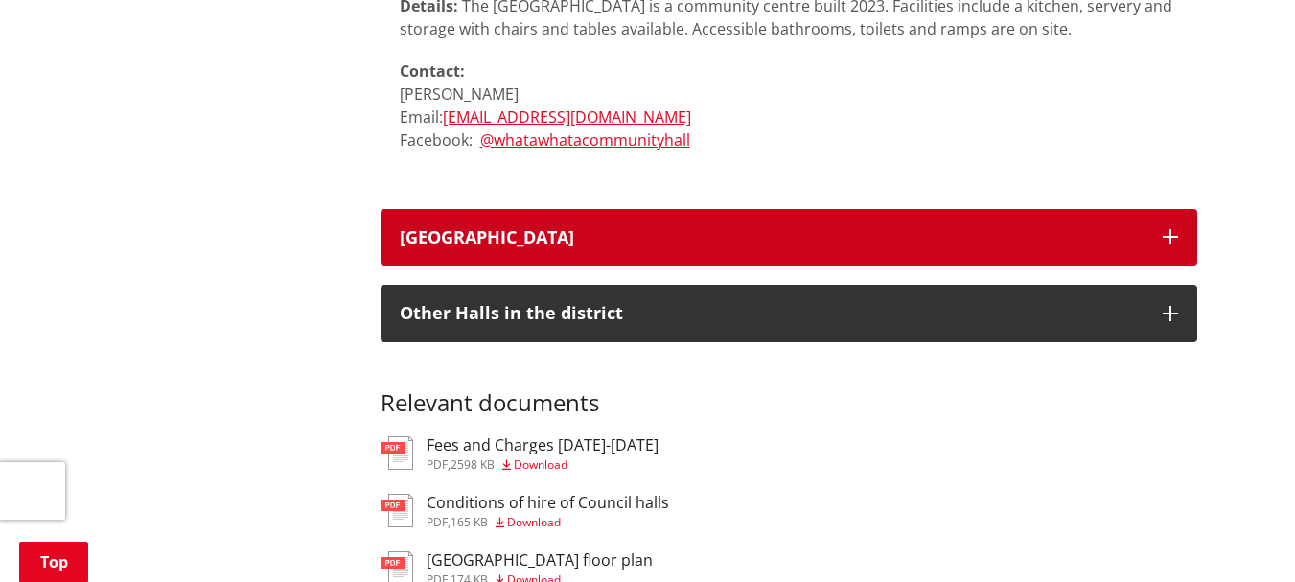
click at [584, 228] on h3 "[GEOGRAPHIC_DATA]" at bounding box center [772, 237] width 744 height 19
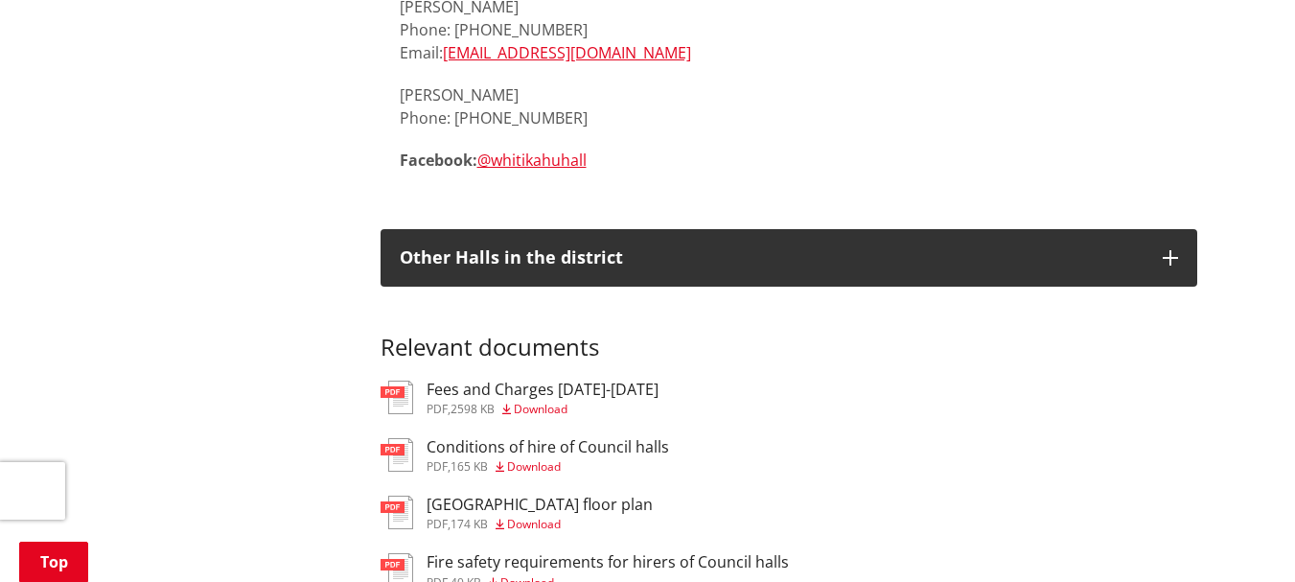
scroll to position [29998, 0]
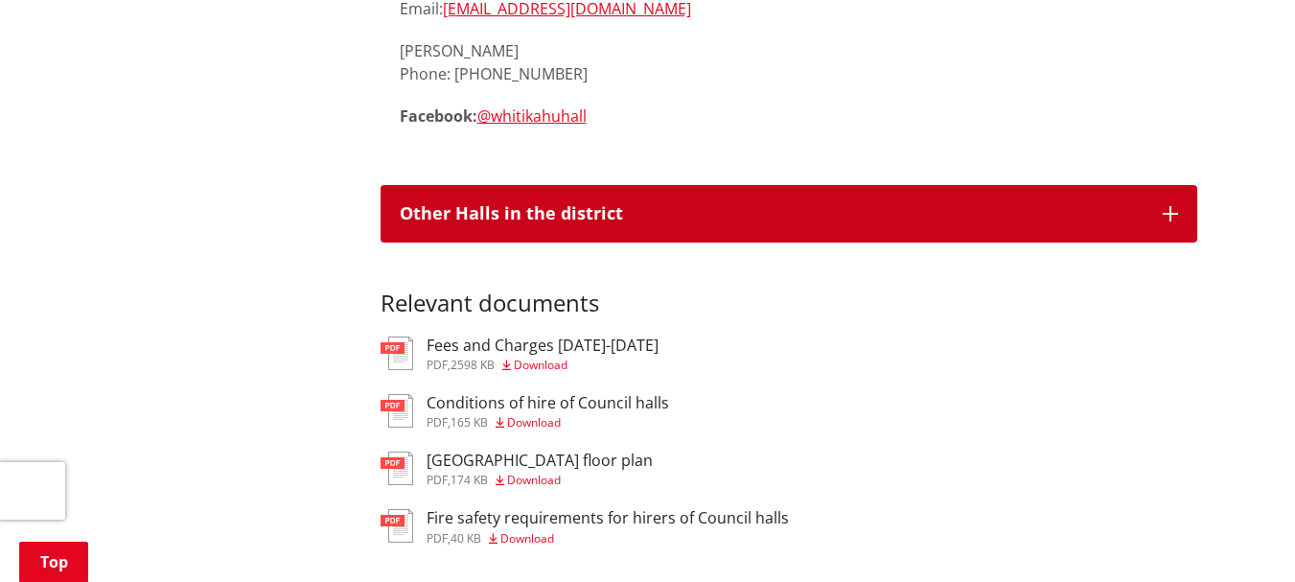
click at [581, 185] on button "Other Halls in the district" at bounding box center [788, 214] width 817 height 58
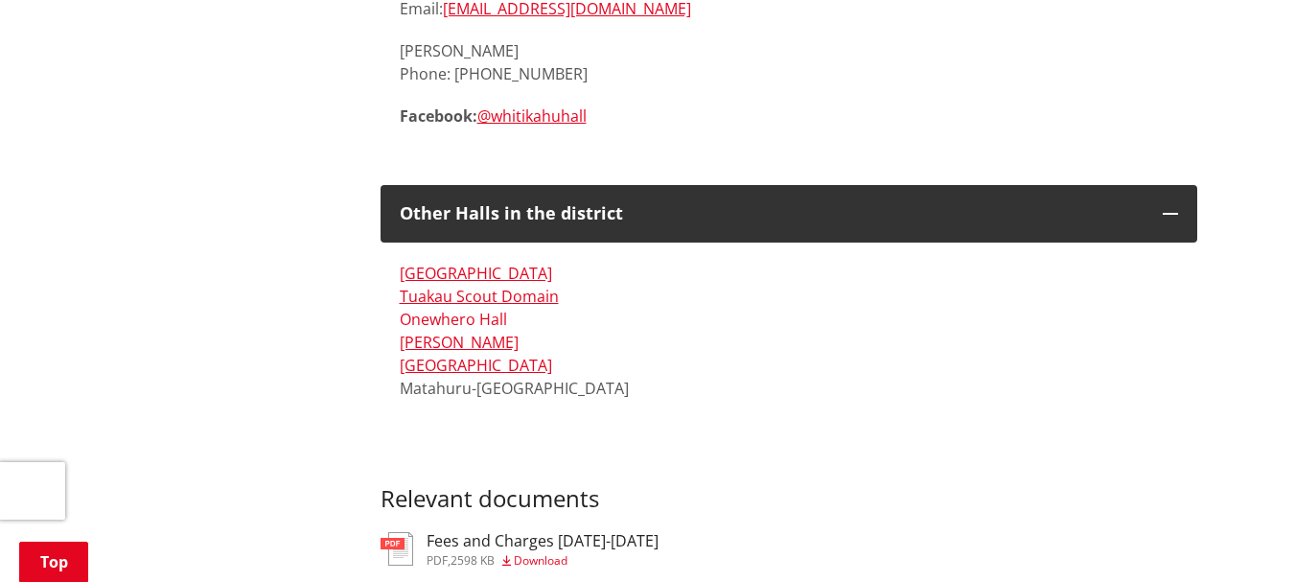
click at [479, 309] on link "Onewhero Hall" at bounding box center [453, 319] width 107 height 21
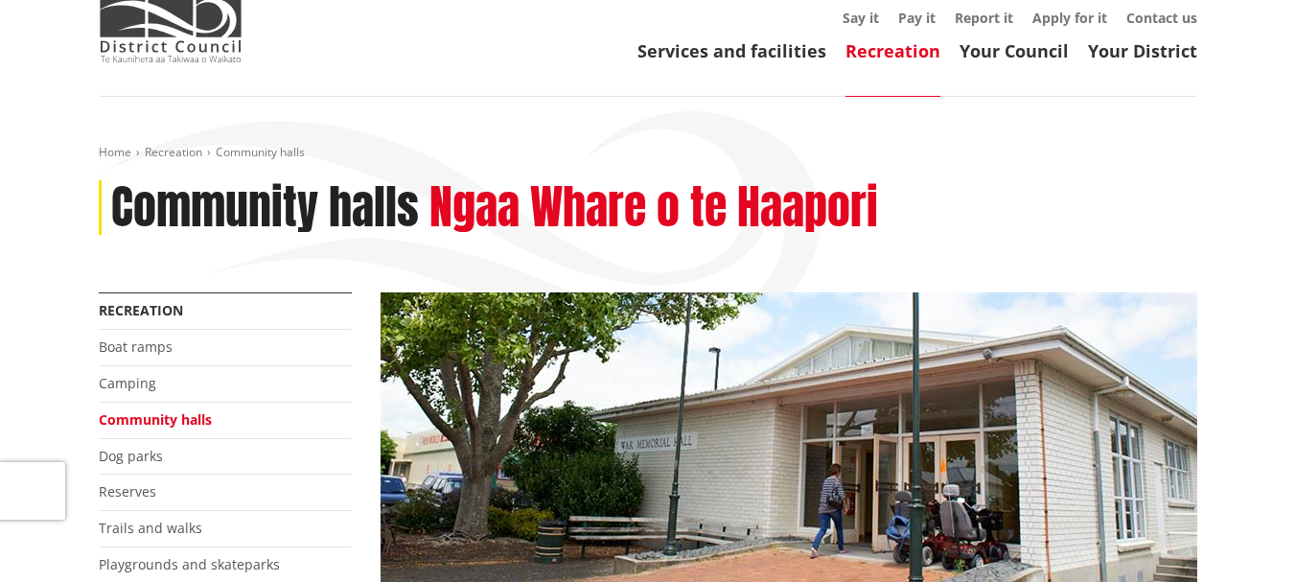
scroll to position [0, 0]
